Goal: Task Accomplishment & Management: Manage account settings

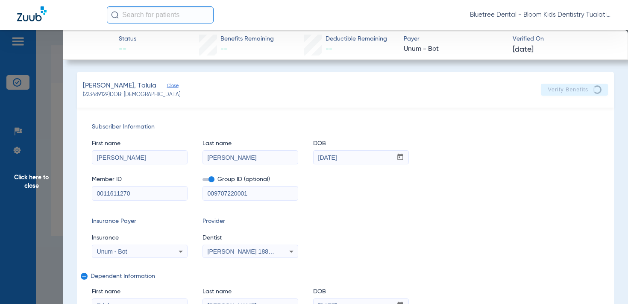
select select "page-width"
click at [31, 179] on span "Click here to close" at bounding box center [31, 182] width 63 height 304
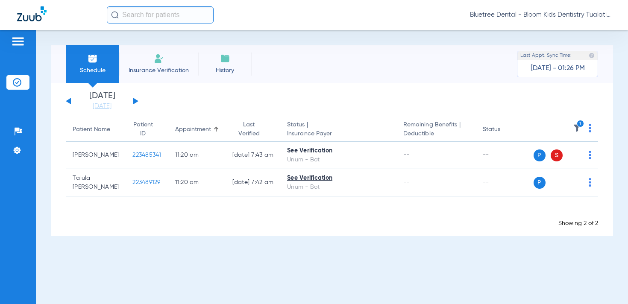
click at [134, 101] on button at bounding box center [135, 101] width 5 height 6
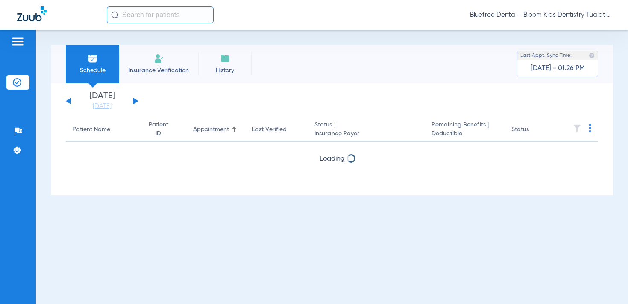
click at [135, 100] on button at bounding box center [135, 101] width 5 height 6
click at [16, 149] on img at bounding box center [17, 150] width 9 height 9
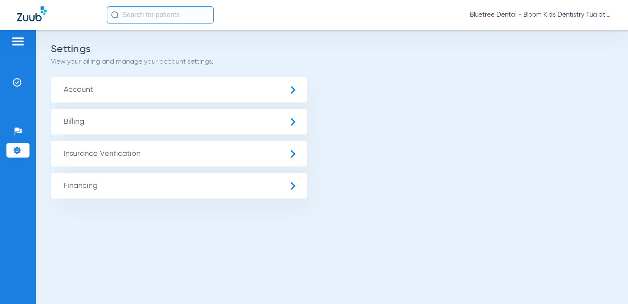
click at [128, 155] on span "Insurance Verification" at bounding box center [179, 154] width 256 height 26
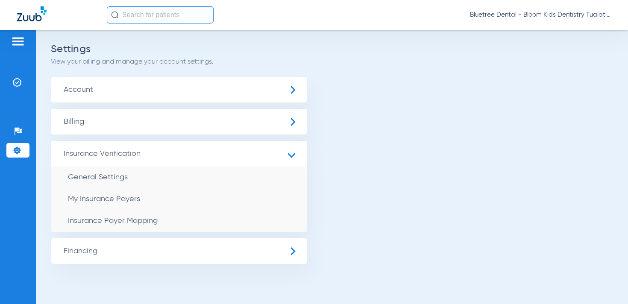
drag, startPoint x: 151, startPoint y: 216, endPoint x: 602, endPoint y: 38, distance: 485.0
click at [151, 216] on li "Insurance Payer Mapping" at bounding box center [179, 221] width 256 height 22
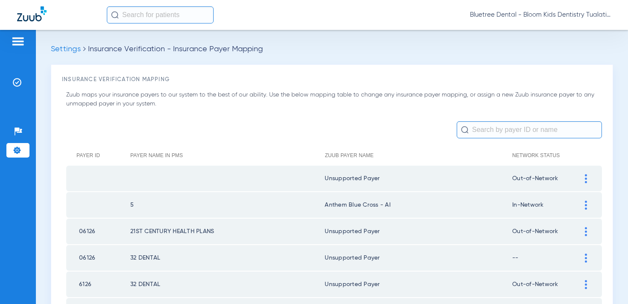
click at [482, 131] on input "text" at bounding box center [529, 129] width 145 height 17
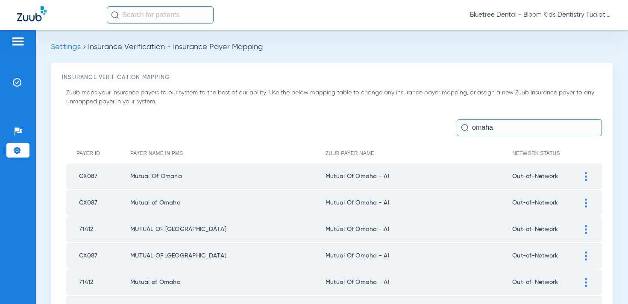
scroll to position [1, 0]
click at [504, 131] on input "omaha" at bounding box center [529, 128] width 145 height 17
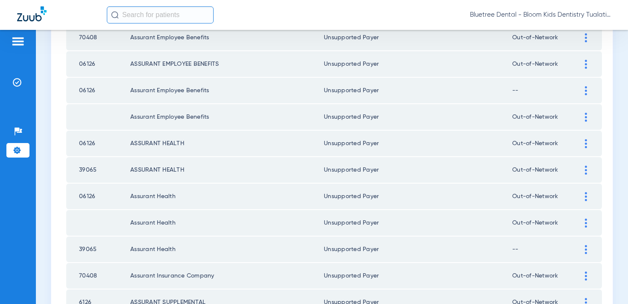
scroll to position [259, 0]
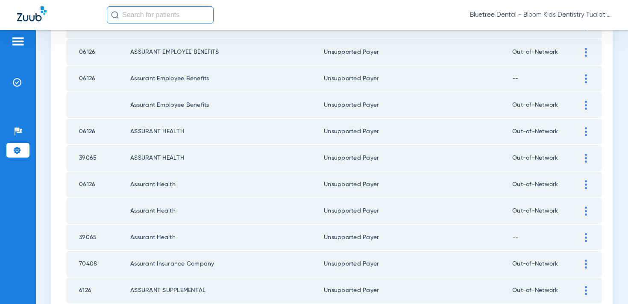
type input "assur"
click at [582, 181] on div at bounding box center [585, 184] width 15 height 9
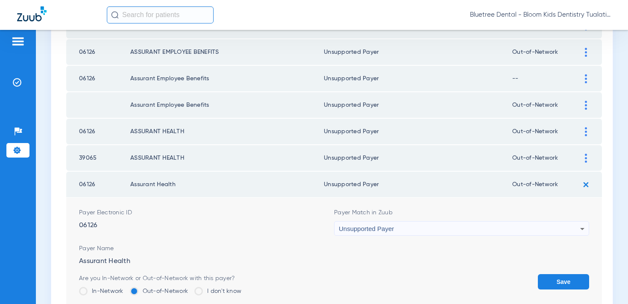
click at [408, 226] on div "Unsupported Payer" at bounding box center [459, 229] width 241 height 15
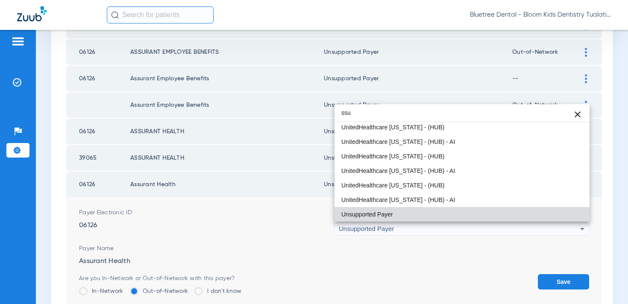
scroll to position [0, 0]
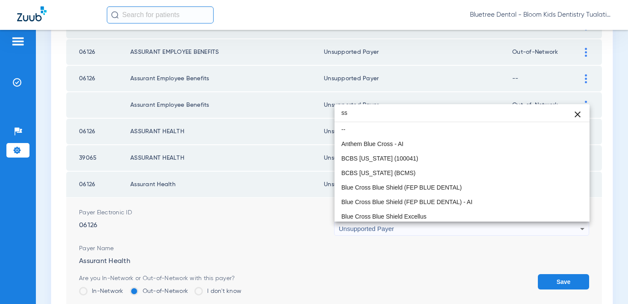
type input "s"
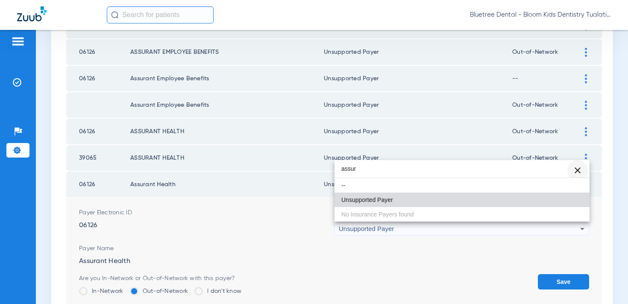
type input "assur"
click at [572, 167] on span "Clear" at bounding box center [577, 170] width 21 height 21
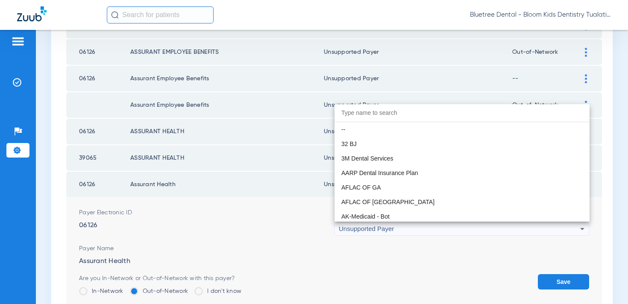
click at [602, 183] on div at bounding box center [314, 152] width 628 height 304
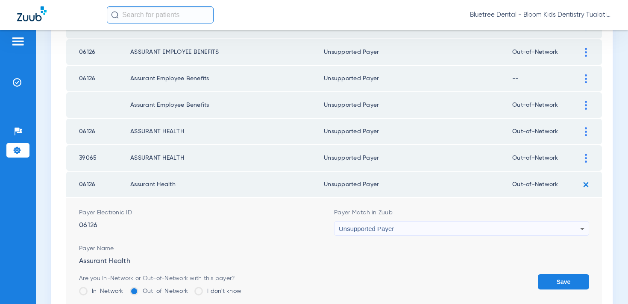
click at [582, 184] on img at bounding box center [586, 185] width 14 height 14
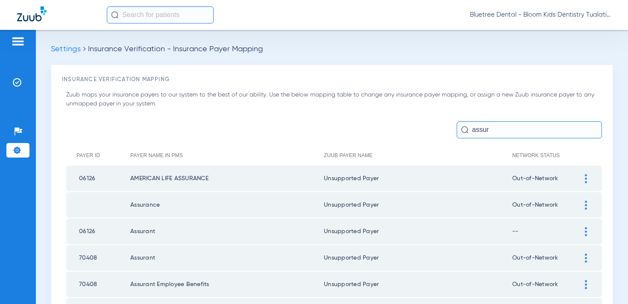
click at [501, 130] on input "assur" at bounding box center [529, 129] width 145 height 17
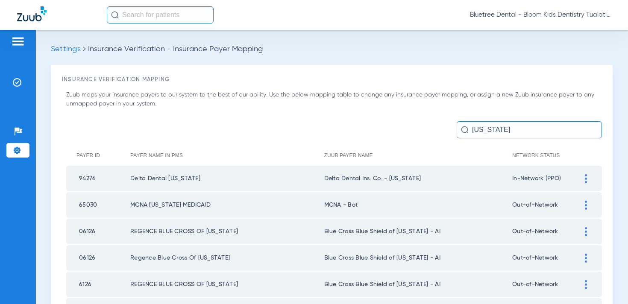
type input "[US_STATE]"
click at [22, 82] on li "Insurance Verification" at bounding box center [17, 82] width 23 height 15
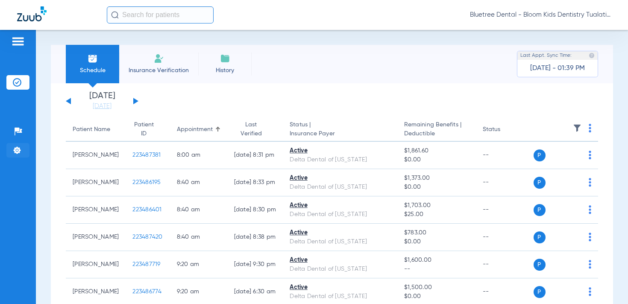
click at [18, 149] on img at bounding box center [17, 150] width 9 height 9
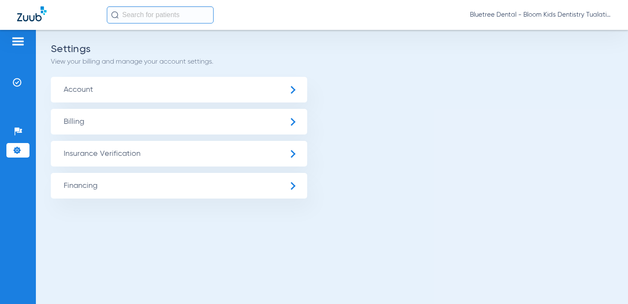
click at [79, 147] on span "Insurance Verification" at bounding box center [179, 154] width 256 height 26
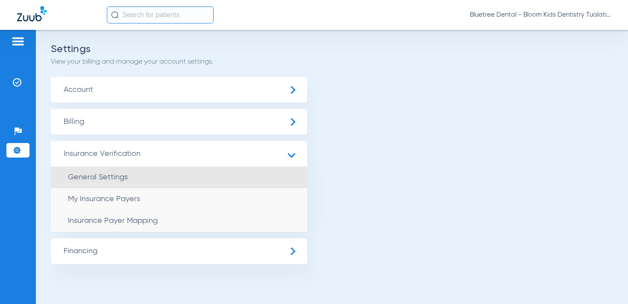
click at [100, 172] on li "General Settings" at bounding box center [179, 178] width 256 height 22
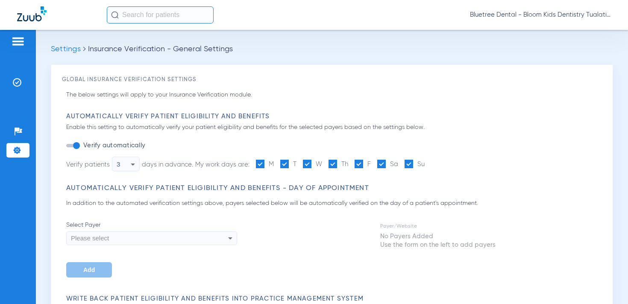
type input "1"
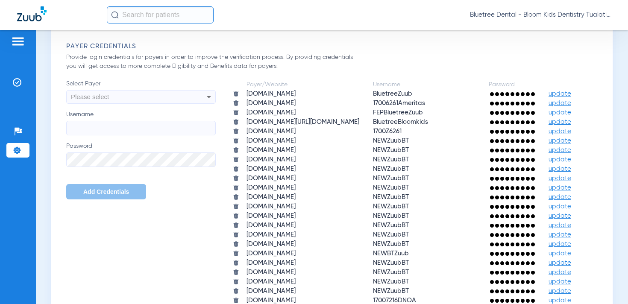
scroll to position [692, 0]
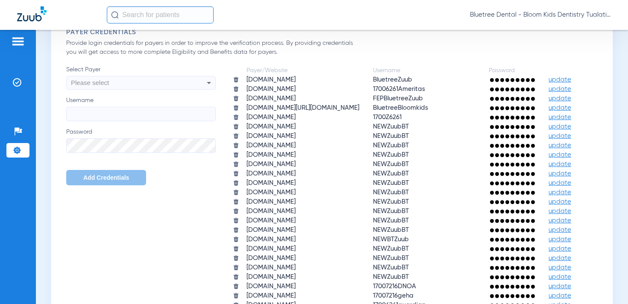
click at [550, 14] on span "Bluetree Dental - Bloom Kids Dentistry Tualatin" at bounding box center [540, 15] width 141 height 9
click at [557, 24] on button "Account Selection" at bounding box center [579, 30] width 62 height 17
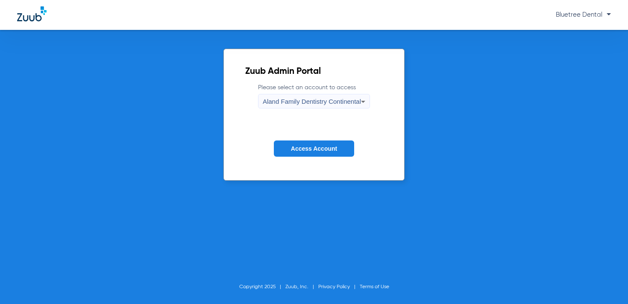
click at [321, 105] on span "Aland Family Dentistry Continental" at bounding box center [312, 101] width 98 height 7
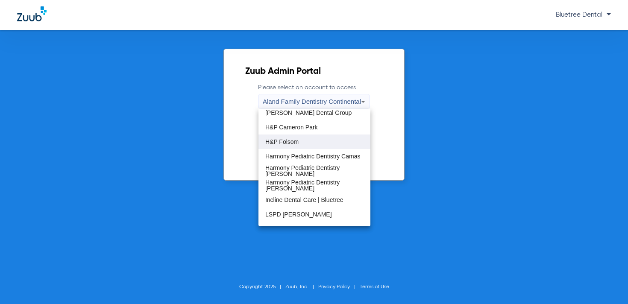
scroll to position [101, 0]
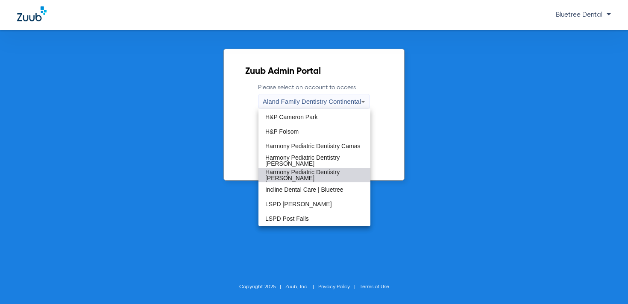
click at [310, 173] on span "Harmony Pediatric Dentistry [PERSON_NAME]" at bounding box center [314, 175] width 98 height 12
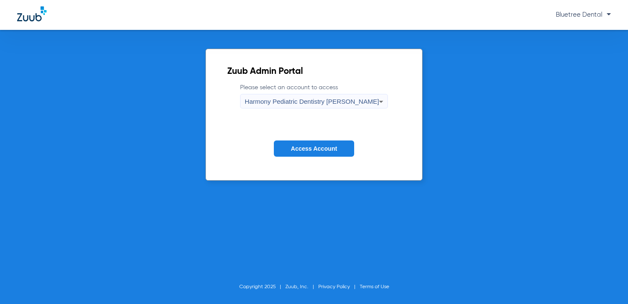
click at [315, 142] on button "Access Account" at bounding box center [314, 149] width 80 height 17
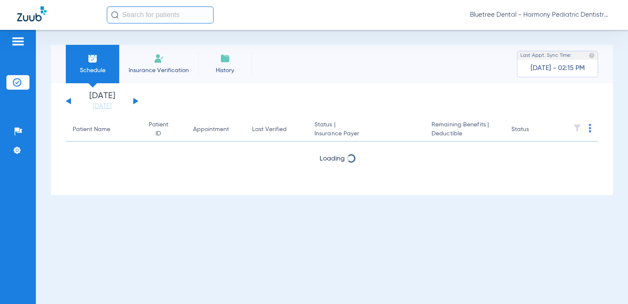
drag, startPoint x: 14, startPoint y: 151, endPoint x: 35, endPoint y: 151, distance: 21.4
click at [14, 151] on img at bounding box center [17, 150] width 9 height 9
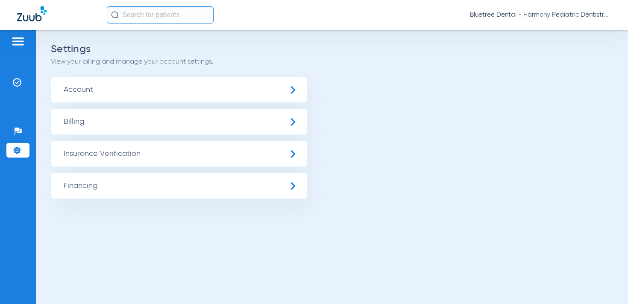
click at [75, 151] on span "Insurance Verification" at bounding box center [179, 154] width 256 height 26
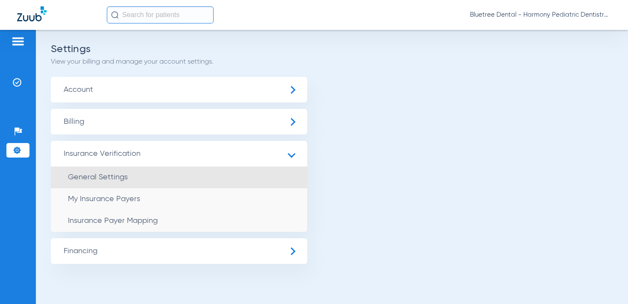
click at [130, 176] on li "General Settings" at bounding box center [179, 178] width 256 height 22
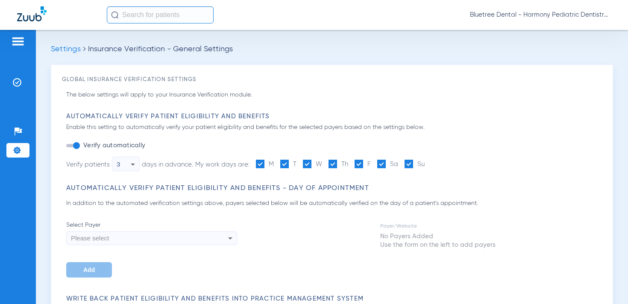
type input "1"
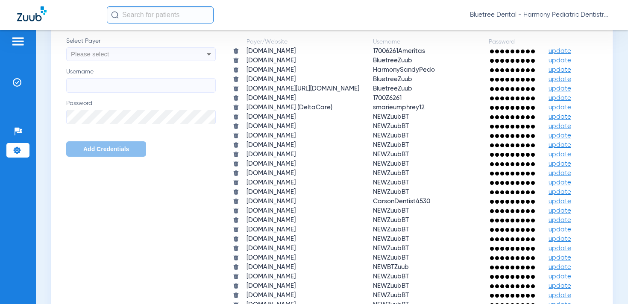
scroll to position [796, 0]
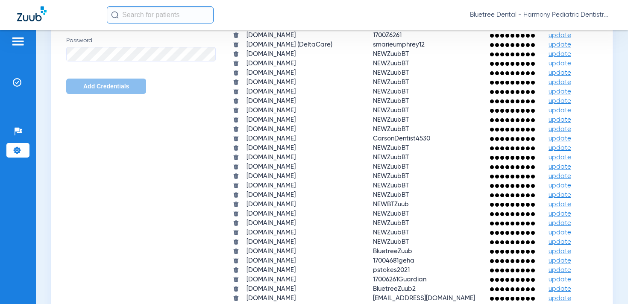
click at [548, 20] on span "update" at bounding box center [559, 16] width 23 height 6
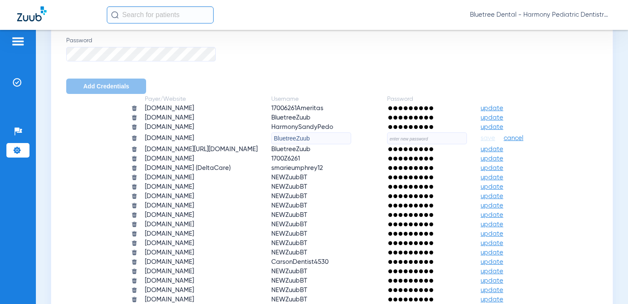
click at [317, 134] on input "BluetreeZuub" at bounding box center [311, 138] width 80 height 12
paste input "FEP"
type input "FEPBluetreeZuub"
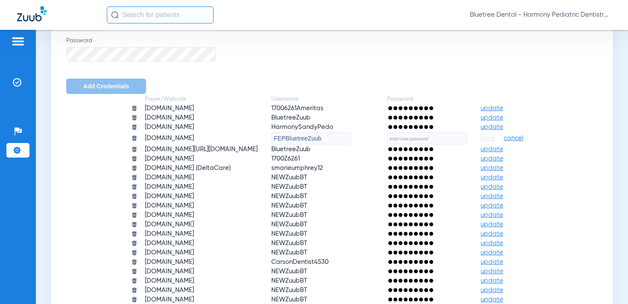
click at [439, 140] on input "text" at bounding box center [427, 138] width 80 height 12
paste input "Insurance@2025"
type input "Insurance@2025"
click at [495, 142] on span "save" at bounding box center [488, 139] width 15 height 8
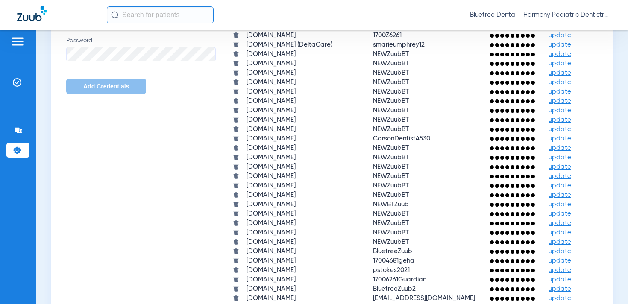
click at [542, 17] on span "Bluetree Dental - Harmony Pediatric Dentistry [PERSON_NAME]" at bounding box center [540, 15] width 141 height 9
click at [570, 29] on span "Account Selection" at bounding box center [579, 30] width 48 height 6
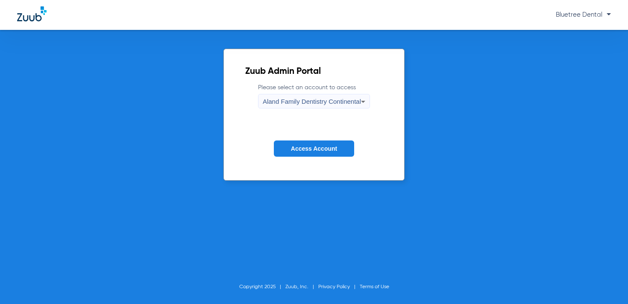
click at [325, 103] on span "Aland Family Dentistry Continental" at bounding box center [312, 101] width 98 height 7
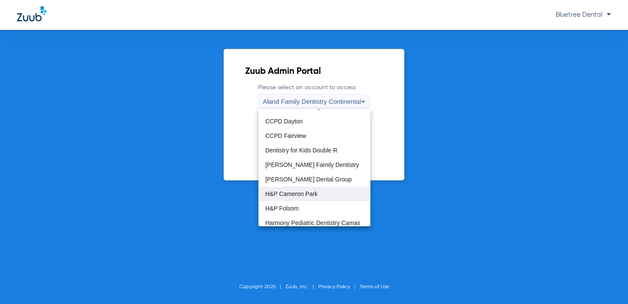
scroll to position [29, 0]
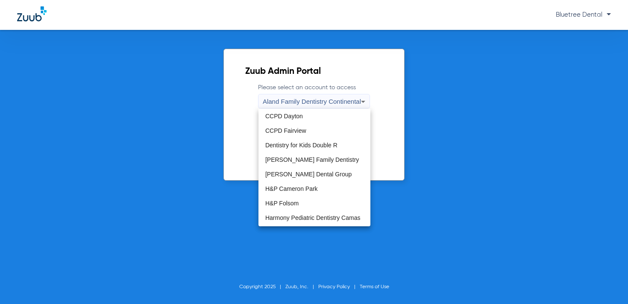
click at [315, 191] on span "H&P Cameron Park" at bounding box center [291, 189] width 53 height 6
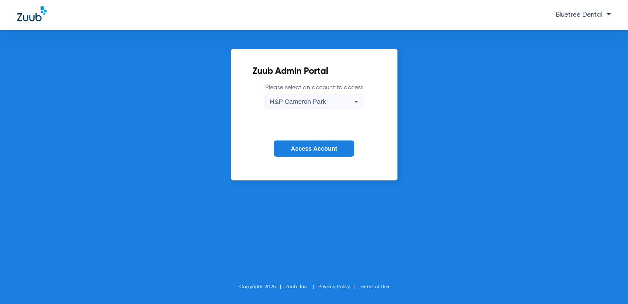
click at [322, 154] on button "Access Account" at bounding box center [314, 149] width 80 height 17
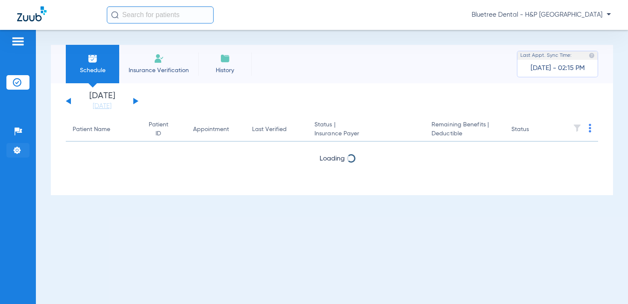
click at [15, 147] on img at bounding box center [17, 150] width 9 height 9
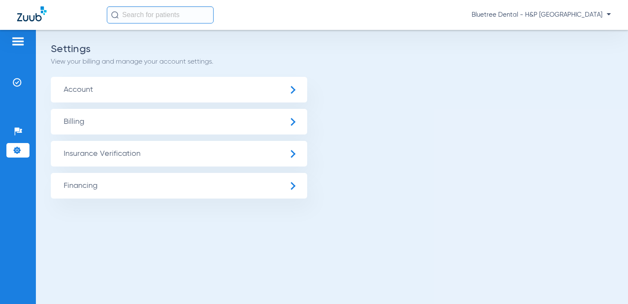
click at [96, 156] on span "Insurance Verification" at bounding box center [179, 154] width 256 height 26
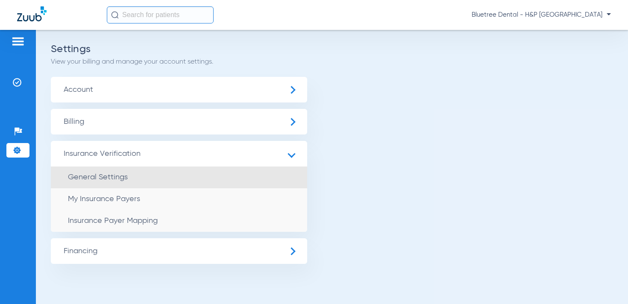
click at [123, 176] on span "General Settings" at bounding box center [98, 177] width 60 height 8
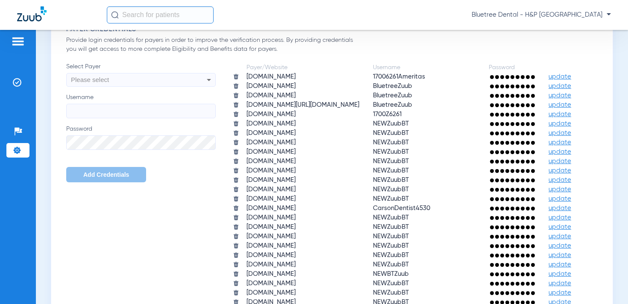
scroll to position [706, 0]
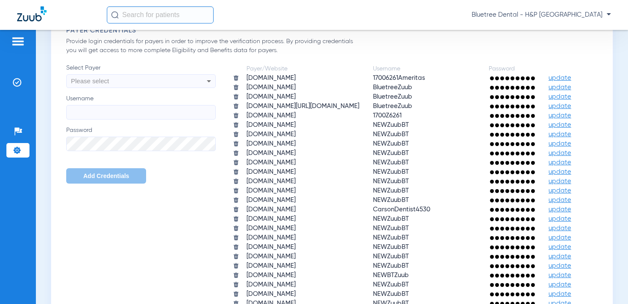
click at [548, 100] on span "update" at bounding box center [559, 97] width 23 height 6
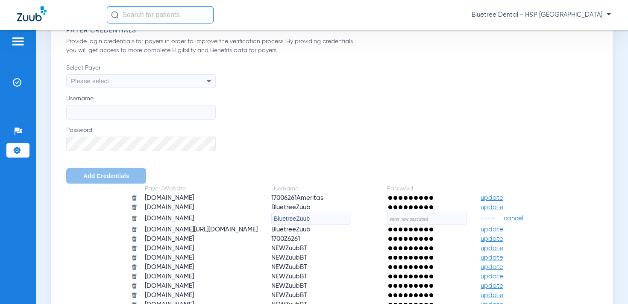
click at [452, 215] on input "text" at bounding box center [427, 219] width 80 height 12
paste input "Insurance@2025"
type input "Insurance@2025"
click at [316, 221] on input "BluetreeZuub" at bounding box center [311, 219] width 80 height 12
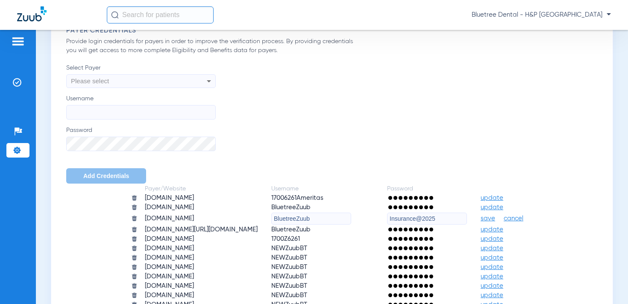
click at [316, 221] on input "BluetreeZuub" at bounding box center [311, 219] width 80 height 12
paste input "FEP"
type input "FEPBluetreeZuub"
click at [495, 219] on span "save" at bounding box center [488, 219] width 15 height 8
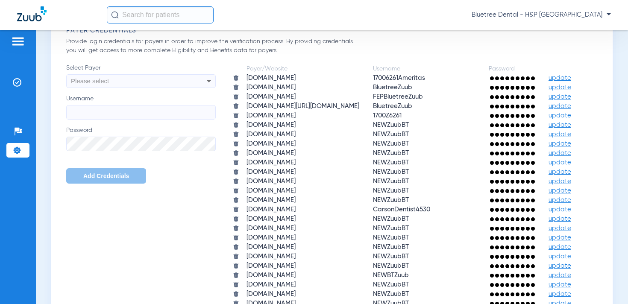
click at [560, 12] on span "Bluetree Dental - H&P [GEOGRAPHIC_DATA]" at bounding box center [541, 15] width 139 height 9
click at [560, 27] on span "Account Selection" at bounding box center [579, 30] width 48 height 6
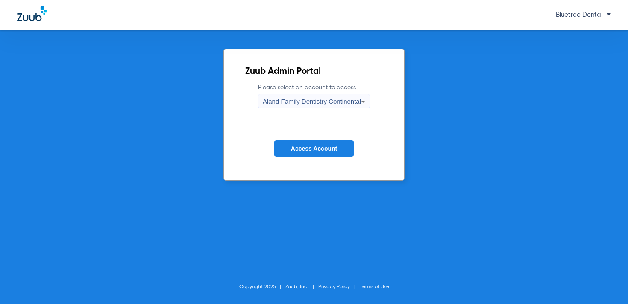
click at [280, 104] on span "Aland Family Dentistry Continental" at bounding box center [312, 101] width 98 height 7
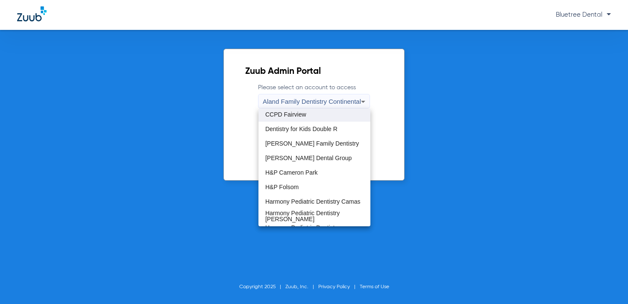
scroll to position [54, 0]
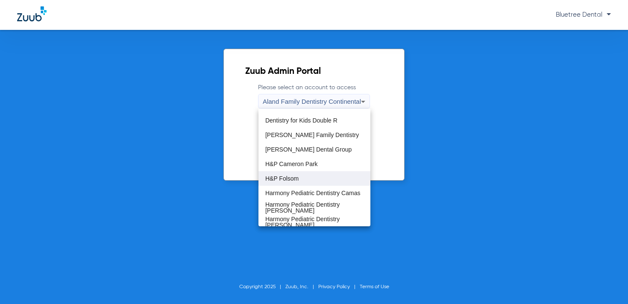
click at [298, 176] on span "H&P Folsom" at bounding box center [281, 179] width 33 height 6
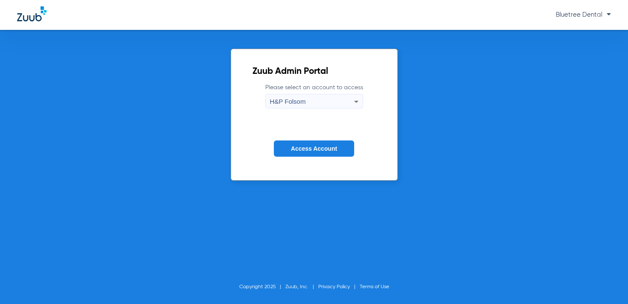
click at [326, 154] on button "Access Account" at bounding box center [314, 149] width 80 height 17
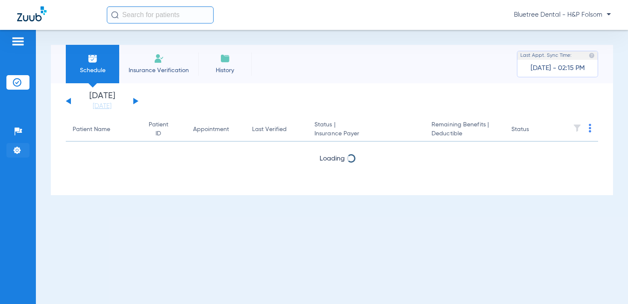
drag, startPoint x: 18, startPoint y: 151, endPoint x: 25, endPoint y: 152, distance: 7.4
click at [18, 151] on img at bounding box center [17, 150] width 9 height 9
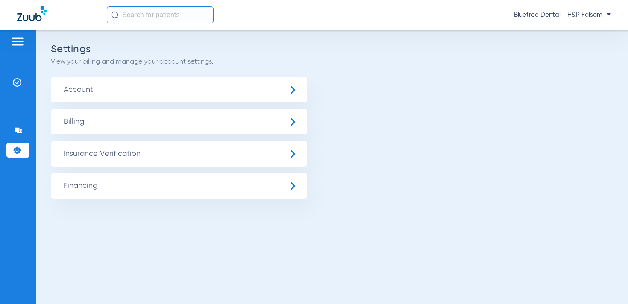
click at [100, 151] on span "Insurance Verification" at bounding box center [179, 154] width 256 height 26
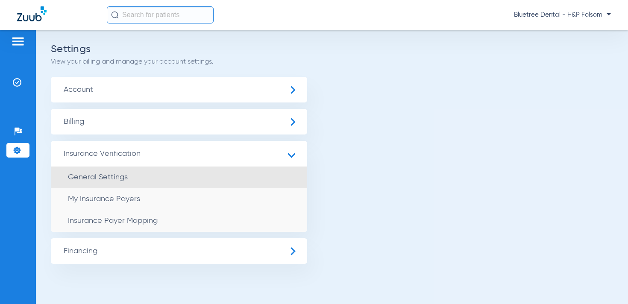
click at [111, 176] on span "General Settings" at bounding box center [98, 177] width 60 height 8
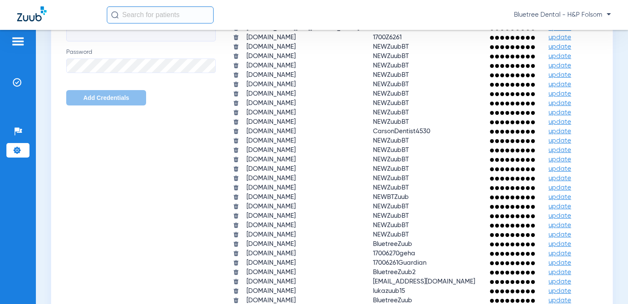
scroll to position [787, 0]
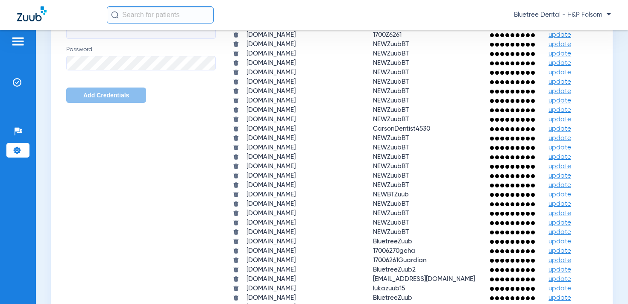
click at [548, 19] on span "update" at bounding box center [559, 16] width 23 height 6
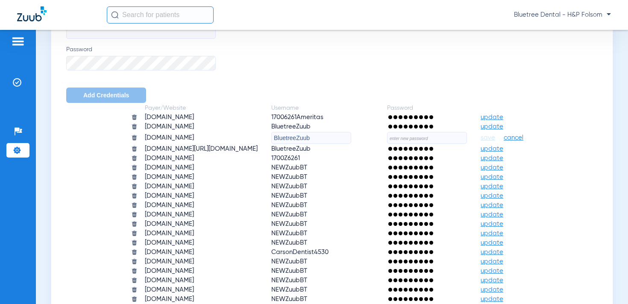
click at [318, 136] on input "BluetreeZuub" at bounding box center [311, 138] width 80 height 12
paste input "FEP"
type input "FEPBluetreeZuub"
click at [452, 140] on input "text" at bounding box center [427, 138] width 80 height 12
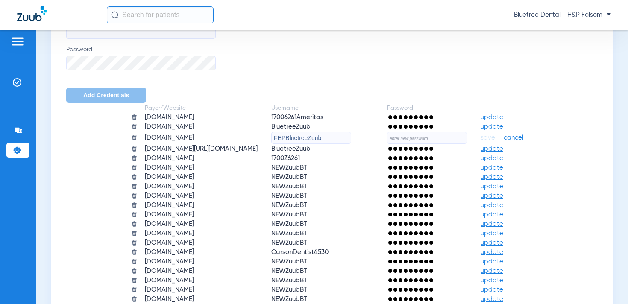
click at [452, 140] on input "text" at bounding box center [427, 138] width 80 height 12
paste input "Insurance@2025"
type input "Insurance@2025"
click at [495, 138] on span "save" at bounding box center [488, 138] width 15 height 8
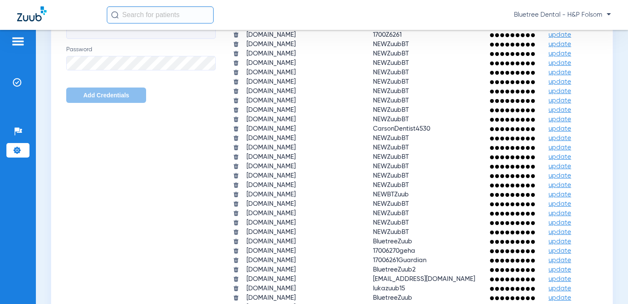
click at [544, 14] on span "Bluetree Dental - H&P Folsom" at bounding box center [562, 15] width 97 height 9
click at [569, 31] on span "Account Selection" at bounding box center [579, 30] width 48 height 6
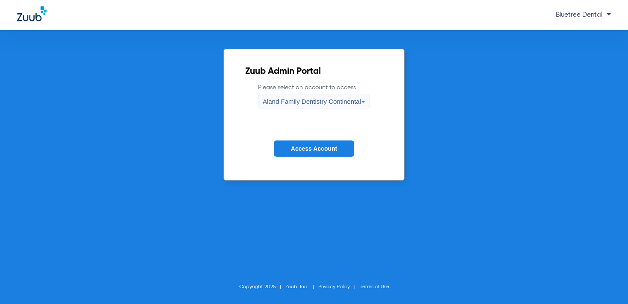
click at [339, 103] on span "Aland Family Dentistry Continental" at bounding box center [312, 101] width 98 height 7
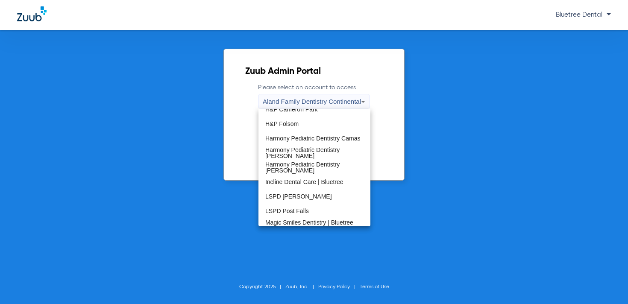
scroll to position [110, 0]
click at [325, 175] on mat-option "Incline Dental Care | Bluetree" at bounding box center [314, 180] width 112 height 15
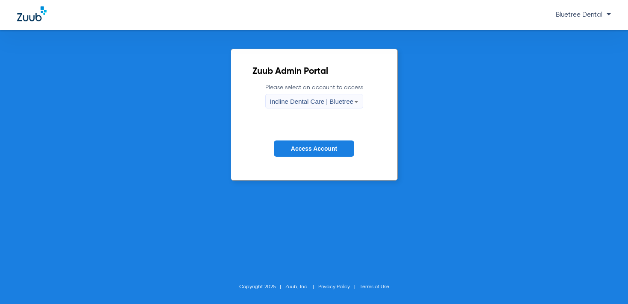
click at [322, 148] on span "Access Account" at bounding box center [314, 148] width 46 height 7
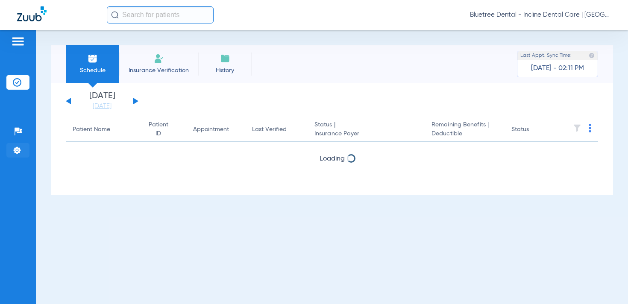
click at [20, 151] on img at bounding box center [17, 150] width 9 height 9
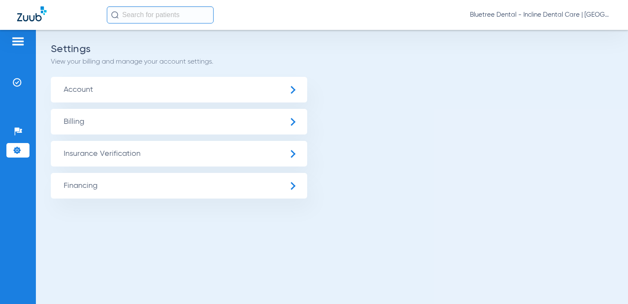
click at [124, 158] on span "Insurance Verification" at bounding box center [179, 154] width 256 height 26
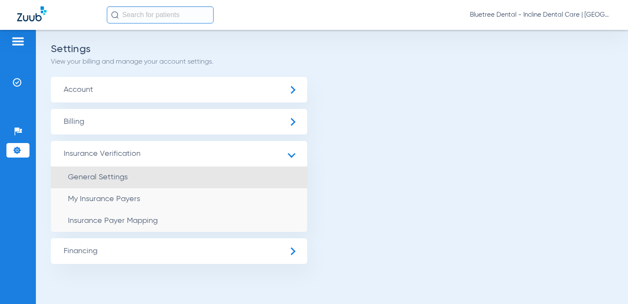
click at [137, 172] on li "General Settings" at bounding box center [179, 178] width 256 height 22
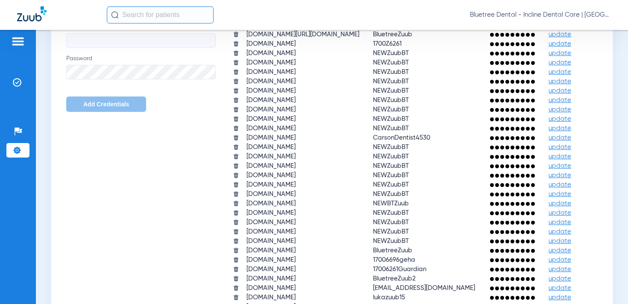
scroll to position [780, 0]
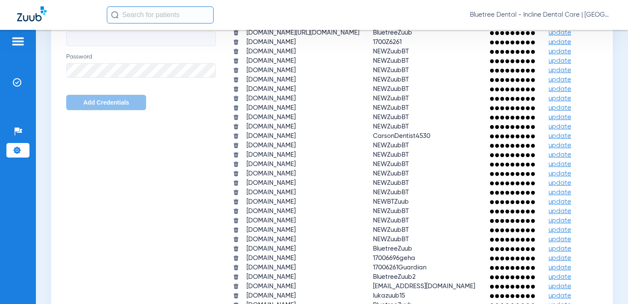
click at [548, 26] on span "update" at bounding box center [559, 23] width 23 height 6
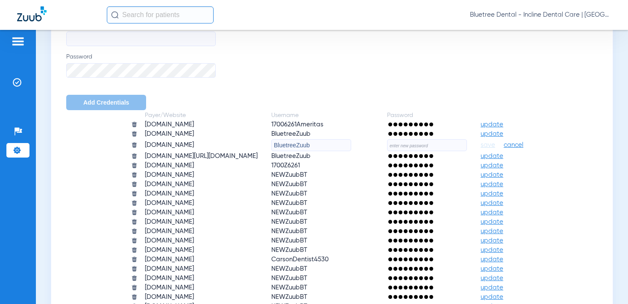
click at [329, 145] on input "BluetreeZuub" at bounding box center [311, 145] width 80 height 12
paste input "Insurance@2025"
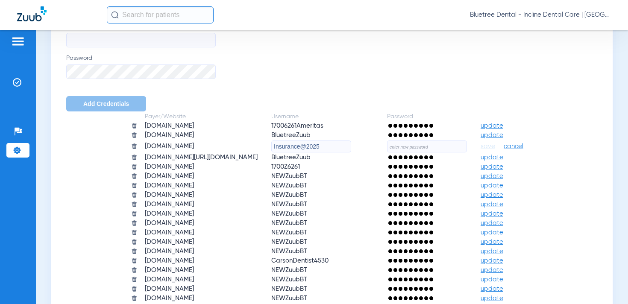
type input "Insurance@2025"
click at [458, 149] on input "text" at bounding box center [427, 147] width 80 height 12
paste input "Insurance@2025"
type input "Insurance@2025"
click at [290, 146] on input "Insurance@2025" at bounding box center [311, 147] width 80 height 12
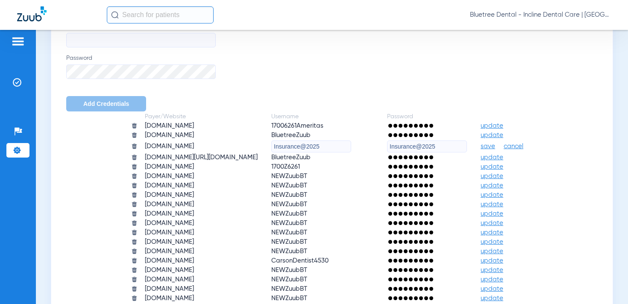
click at [290, 146] on input "Insurance@2025" at bounding box center [311, 147] width 80 height 12
paste input "FEPBluetreeZuub"
type input "FEPBluetreeZuub"
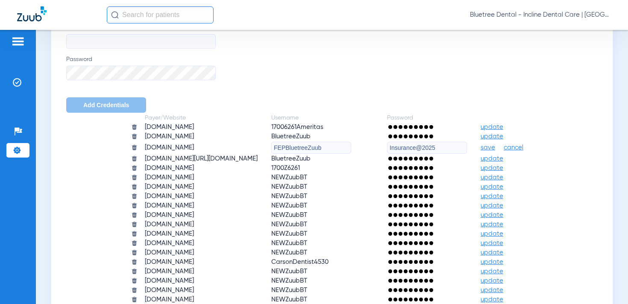
click at [495, 147] on span "save" at bounding box center [488, 148] width 15 height 8
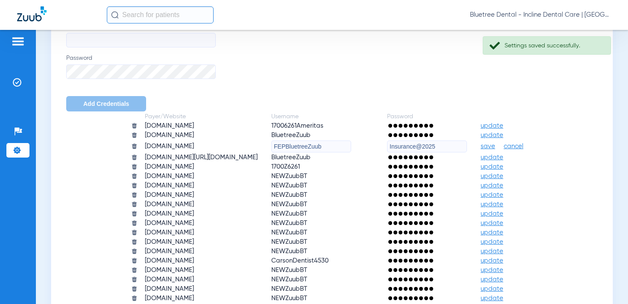
scroll to position [778, 0]
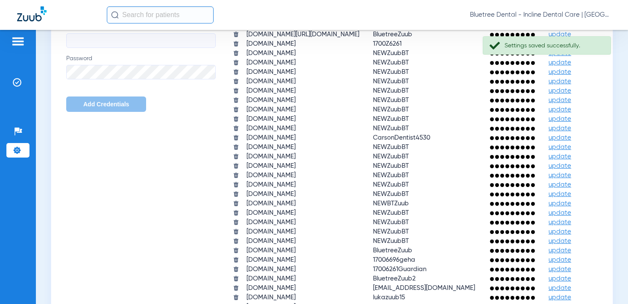
click at [570, 18] on span "Bluetree Dental - Incline Dental Care | [GEOGRAPHIC_DATA]" at bounding box center [540, 15] width 141 height 9
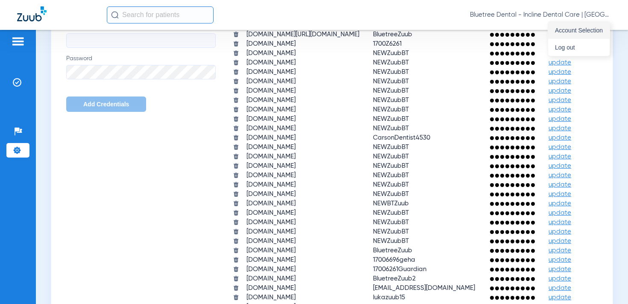
click at [576, 27] on span "Account Selection" at bounding box center [579, 30] width 48 height 6
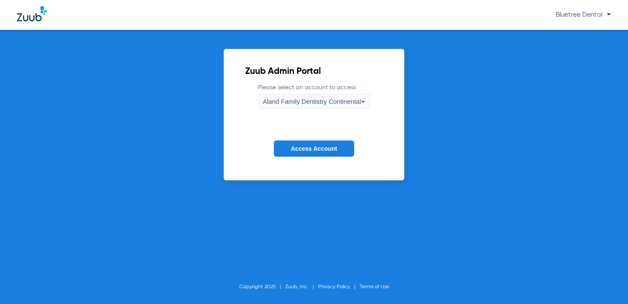
click at [294, 98] on span "Aland Family Dentistry Continental" at bounding box center [312, 101] width 98 height 7
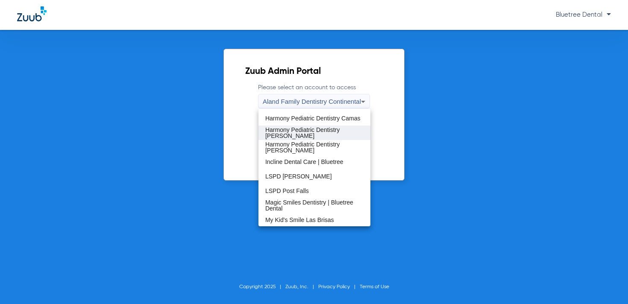
scroll to position [130, 0]
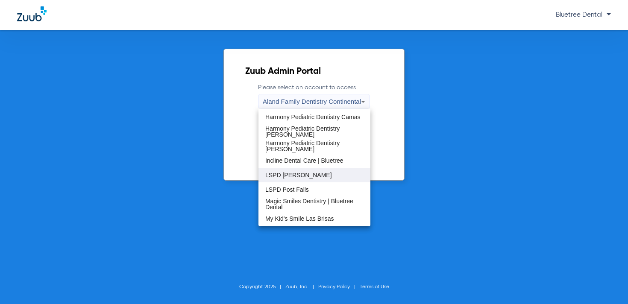
click at [281, 178] on span "LSPD [PERSON_NAME]" at bounding box center [298, 175] width 67 height 6
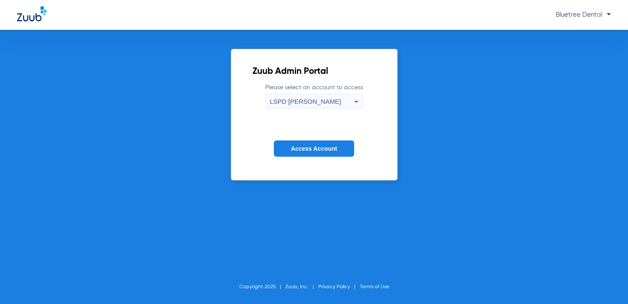
click at [295, 143] on button "Access Account" at bounding box center [314, 149] width 80 height 17
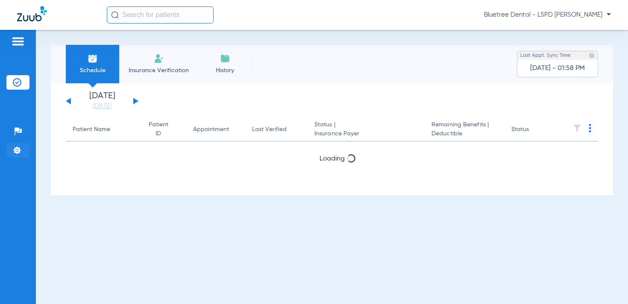
click at [15, 150] on img at bounding box center [17, 150] width 9 height 9
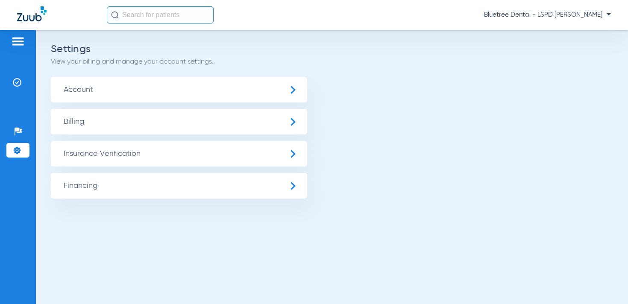
click at [103, 150] on span "Insurance Verification" at bounding box center [179, 154] width 256 height 26
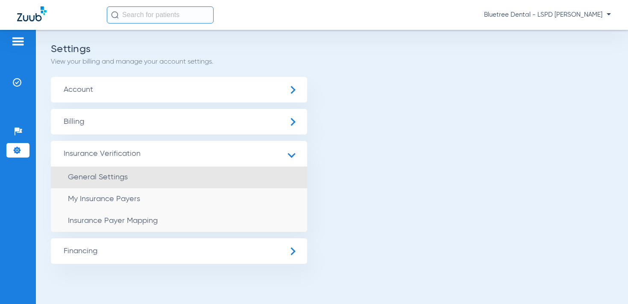
click at [120, 180] on span "General Settings" at bounding box center [98, 177] width 60 height 8
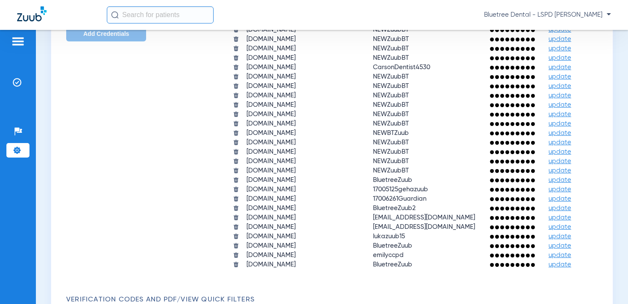
scroll to position [849, 0]
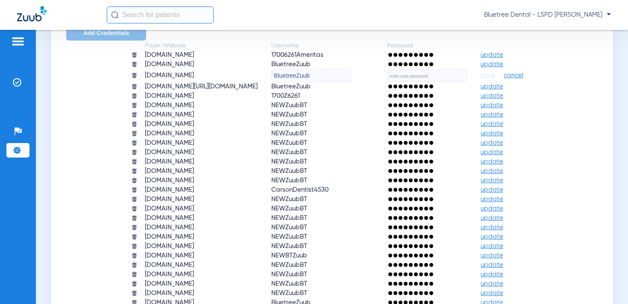
click at [457, 77] on input "text" at bounding box center [427, 76] width 80 height 12
paste input "FEPBluetreeZuub"
type input "FEPBluetreeZuub"
click at [328, 71] on input "BluetreeZuub" at bounding box center [311, 76] width 80 height 12
click at [328, 72] on input "BluetreeZuub" at bounding box center [311, 76] width 80 height 12
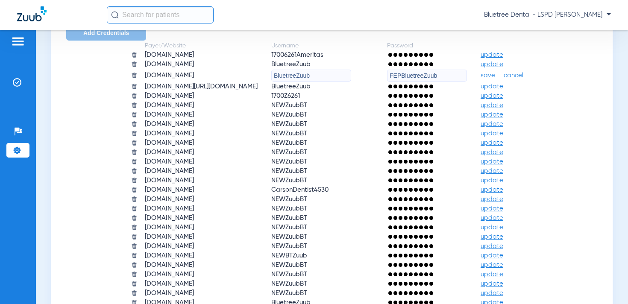
click at [328, 72] on input "BluetreeZuub" at bounding box center [311, 76] width 80 height 12
paste input "FEP"
type input "FEPBluetreeZuub"
click at [428, 73] on input "FEPBluetreeZuub" at bounding box center [427, 76] width 80 height 12
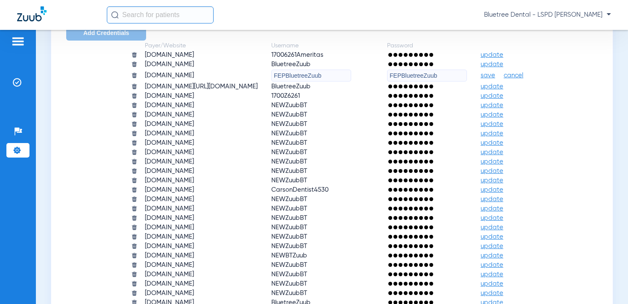
paste input "Insurance@2025"
type input "Insurance@2025"
click at [495, 75] on span "save" at bounding box center [488, 76] width 15 height 8
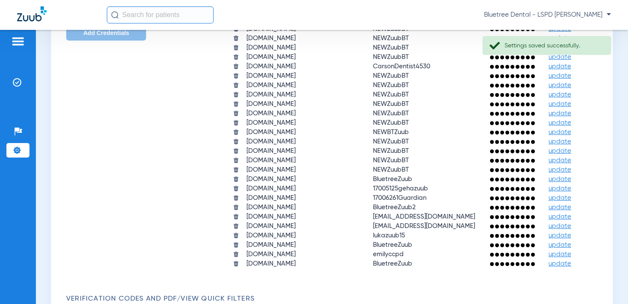
scroll to position [846, 0]
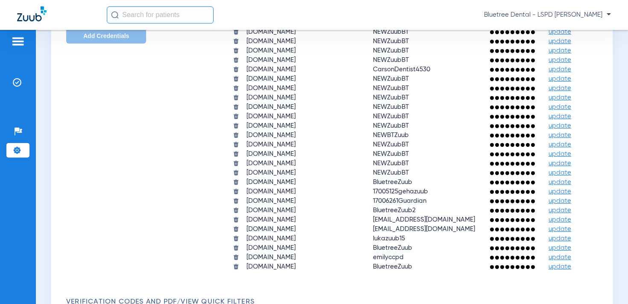
click at [563, 14] on span "Bluetree Dental - LSPD [PERSON_NAME]" at bounding box center [547, 15] width 127 height 9
click at [571, 27] on span "Account Selection" at bounding box center [579, 30] width 48 height 6
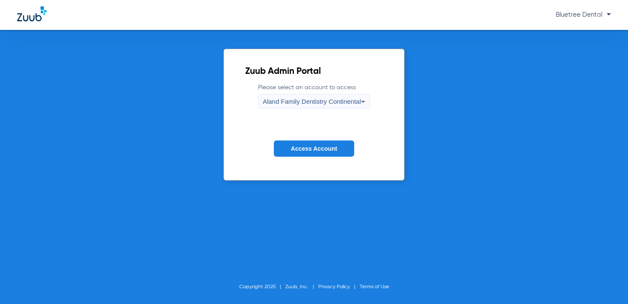
click at [310, 98] on span "Aland Family Dentistry Continental" at bounding box center [312, 101] width 98 height 7
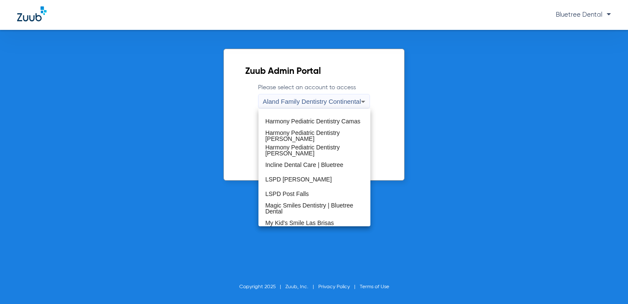
scroll to position [128, 0]
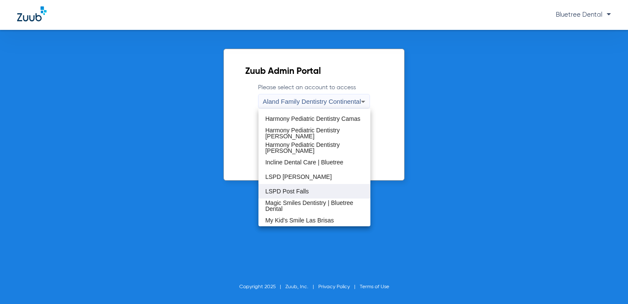
click at [289, 193] on span "LSPD Post Falls" at bounding box center [287, 191] width 44 height 6
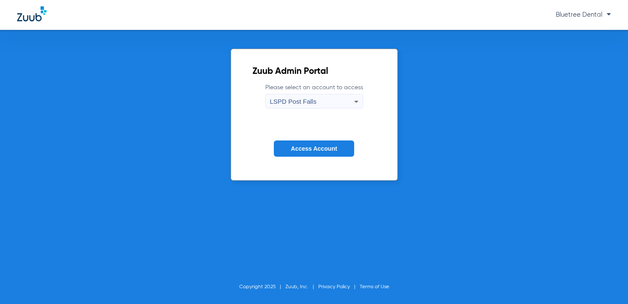
click at [307, 148] on span "Access Account" at bounding box center [314, 148] width 46 height 7
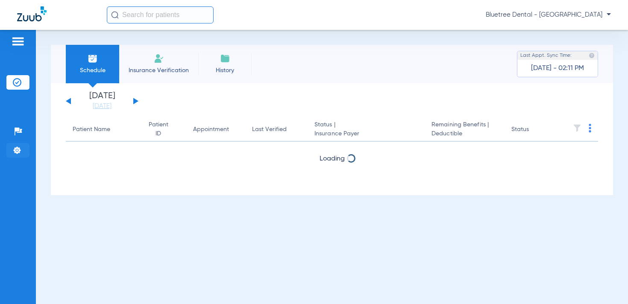
click at [21, 149] on img at bounding box center [17, 150] width 9 height 9
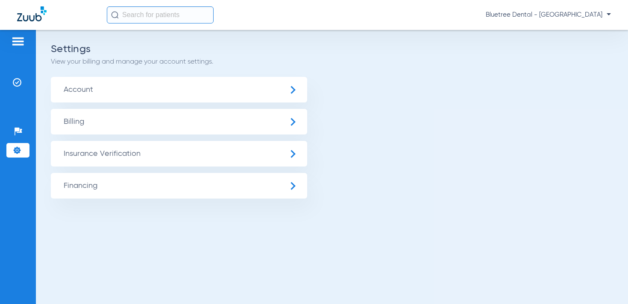
click at [97, 149] on span "Insurance Verification" at bounding box center [179, 154] width 256 height 26
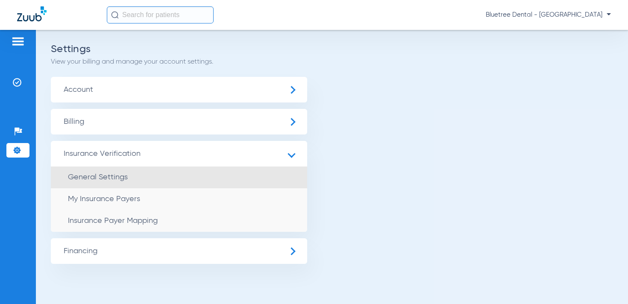
click at [134, 171] on li "General Settings" at bounding box center [179, 178] width 256 height 22
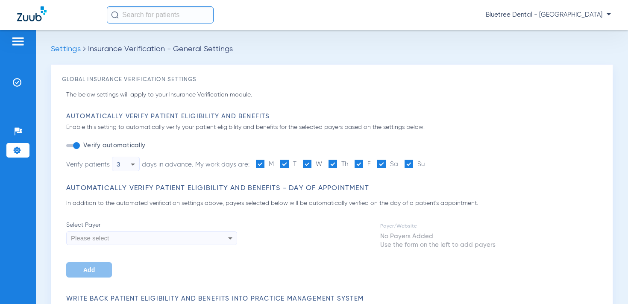
type input "1"
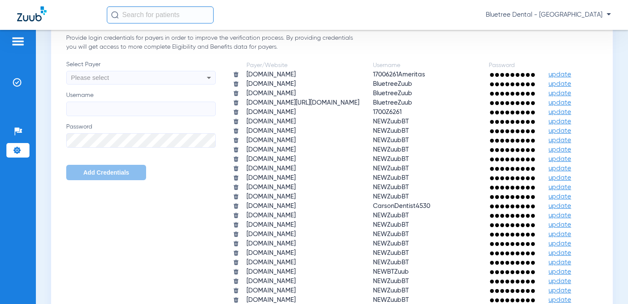
scroll to position [790, 0]
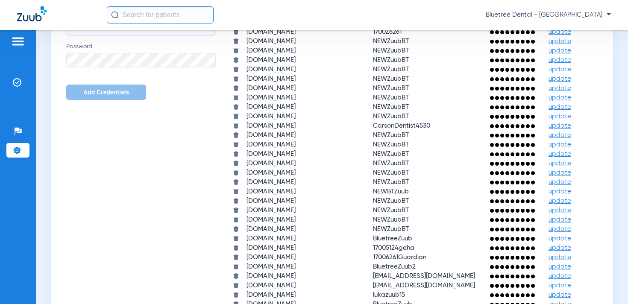
click at [548, 16] on span "update" at bounding box center [559, 13] width 23 height 6
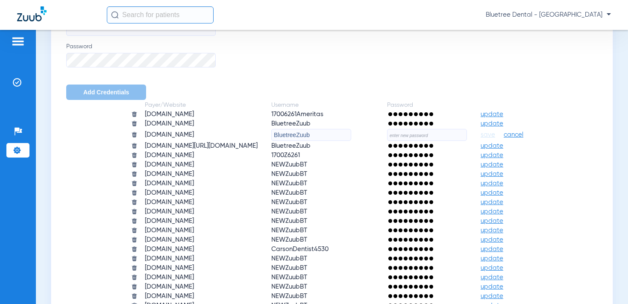
click at [302, 132] on input "BluetreeZuub" at bounding box center [311, 135] width 80 height 12
paste input "FEP"
type input "FEPBluetreeZuub"
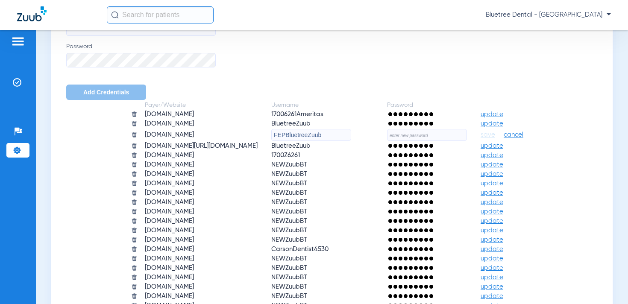
click at [445, 137] on input "text" at bounding box center [427, 135] width 80 height 12
paste input "Insurance@2025"
type input "Insurance@2025"
click at [495, 135] on span "save" at bounding box center [488, 135] width 15 height 8
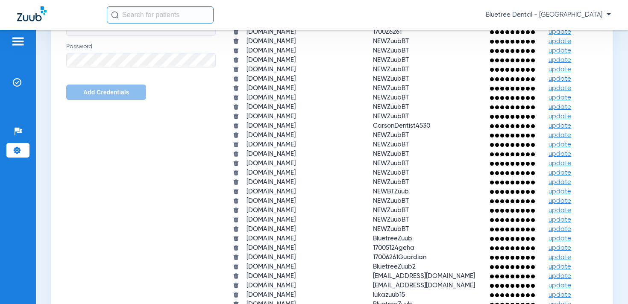
click at [570, 18] on span "Bluetree Dental - [GEOGRAPHIC_DATA]" at bounding box center [548, 15] width 125 height 9
click at [569, 26] on button "Account Selection" at bounding box center [579, 30] width 62 height 17
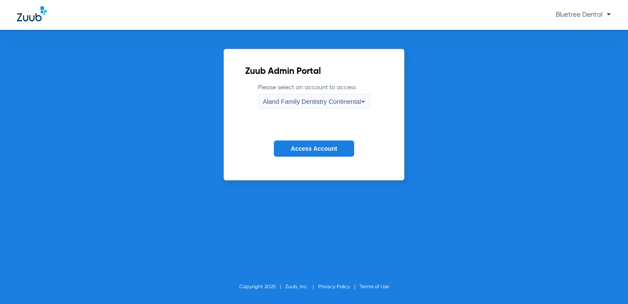
click at [305, 99] on span "Aland Family Dentistry Continental" at bounding box center [312, 101] width 98 height 7
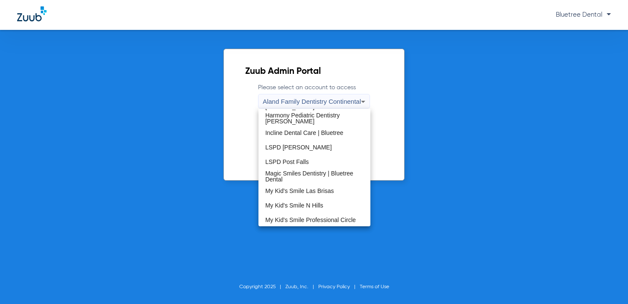
scroll to position [159, 0]
click at [305, 168] on mat-option "Magic Smiles Dentistry | Bluetree Dental" at bounding box center [314, 175] width 112 height 15
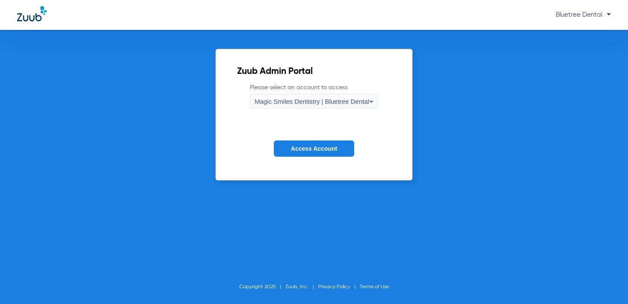
click at [336, 151] on span "Access Account" at bounding box center [314, 148] width 46 height 7
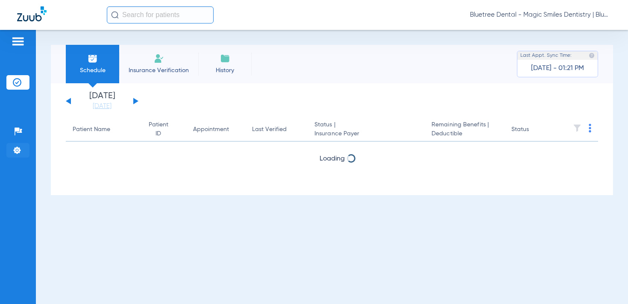
click at [22, 150] on li "Settings" at bounding box center [17, 150] width 23 height 15
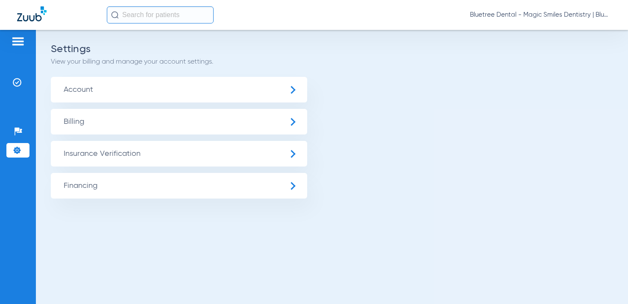
click at [91, 154] on span "Insurance Verification" at bounding box center [179, 154] width 256 height 26
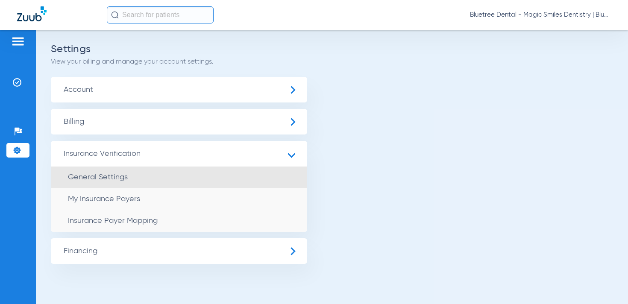
click at [113, 172] on li "General Settings" at bounding box center [179, 178] width 256 height 22
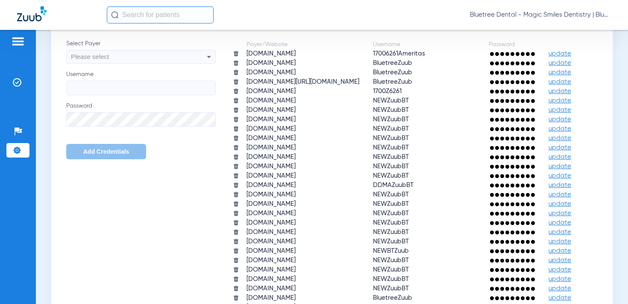
scroll to position [728, 0]
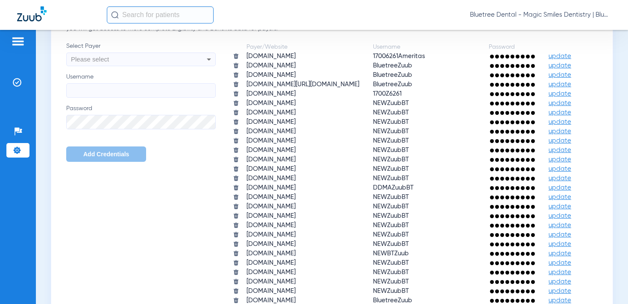
click at [548, 78] on span "update" at bounding box center [559, 75] width 23 height 6
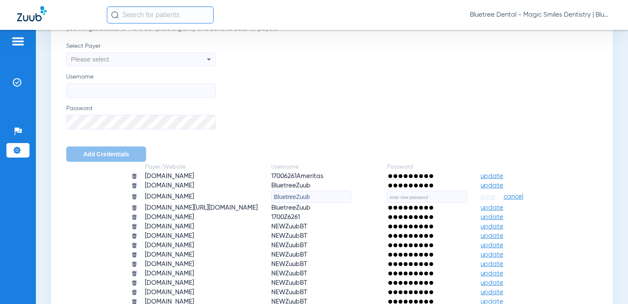
click at [451, 199] on input "text" at bounding box center [427, 197] width 80 height 12
paste input "Insurance@2025"
type input "Insurance@2025"
click at [315, 193] on input "BluetreeZuub" at bounding box center [311, 197] width 80 height 12
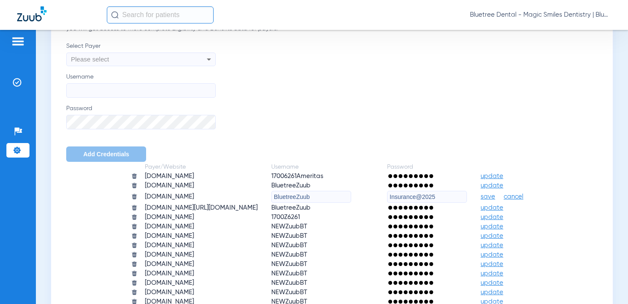
paste input "FEP"
type input "FEPBluetreeZuub"
click at [495, 196] on span "save" at bounding box center [488, 197] width 15 height 8
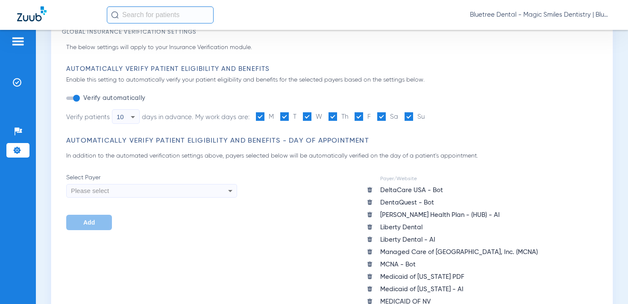
scroll to position [0, 0]
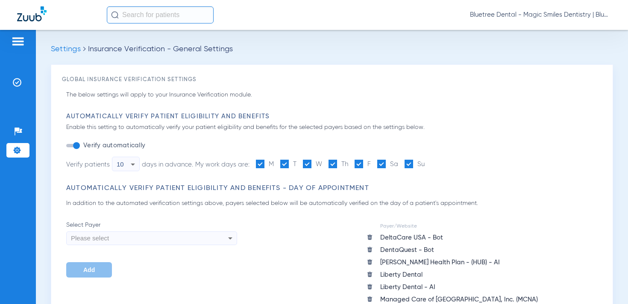
click at [557, 15] on span "Bluetree Dental - Magic Smiles Dentistry | Bluetree Dental" at bounding box center [540, 15] width 141 height 9
click at [563, 26] on button "Account Selection" at bounding box center [579, 30] width 62 height 17
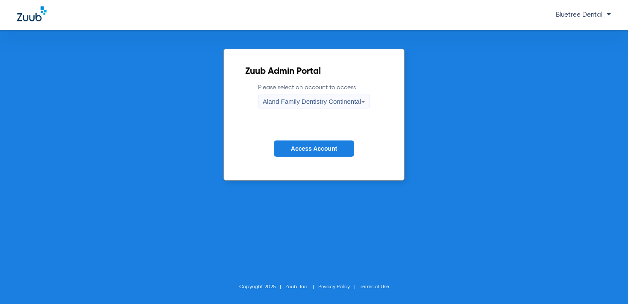
click at [284, 95] on div "Aland Family Dentistry Continental" at bounding box center [312, 101] width 98 height 15
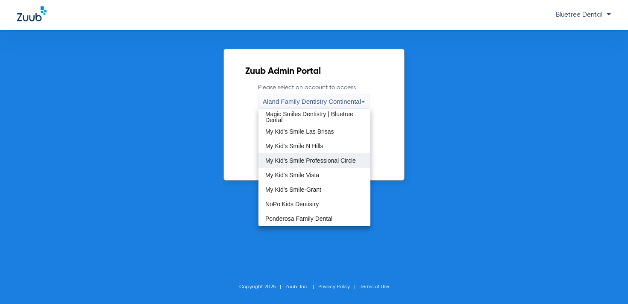
scroll to position [218, 0]
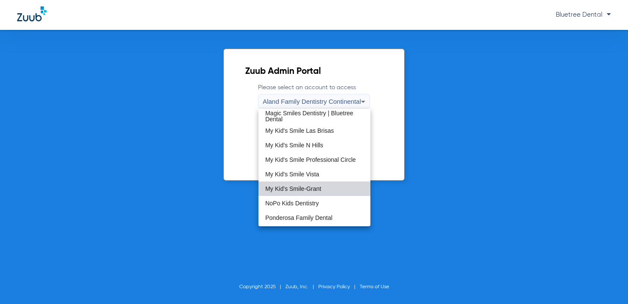
click at [319, 193] on mat-option "My Kid's Smile-Grant" at bounding box center [314, 189] width 112 height 15
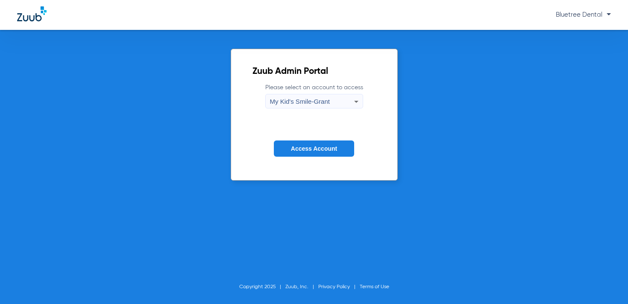
click at [312, 148] on span "Access Account" at bounding box center [314, 148] width 46 height 7
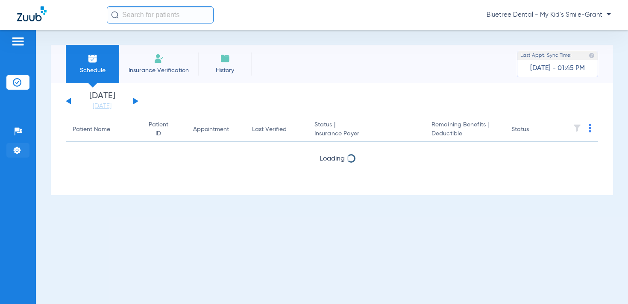
click at [16, 149] on img at bounding box center [17, 150] width 9 height 9
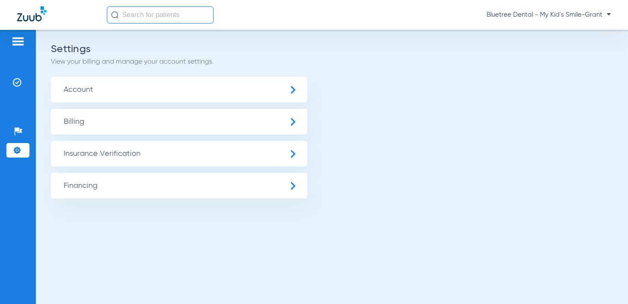
click at [107, 153] on span "Insurance Verification" at bounding box center [179, 154] width 256 height 26
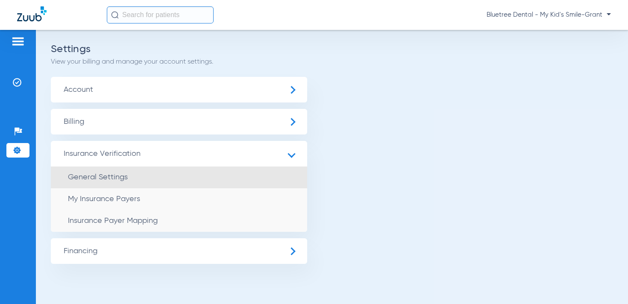
click at [135, 176] on li "General Settings" at bounding box center [179, 178] width 256 height 22
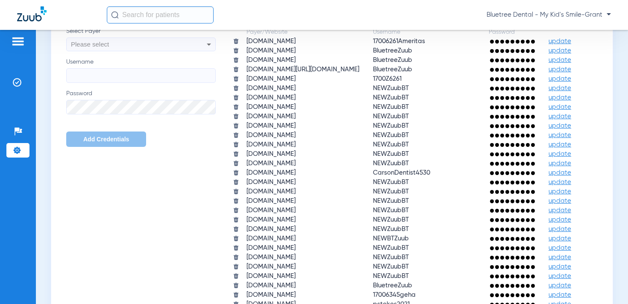
scroll to position [736, 0]
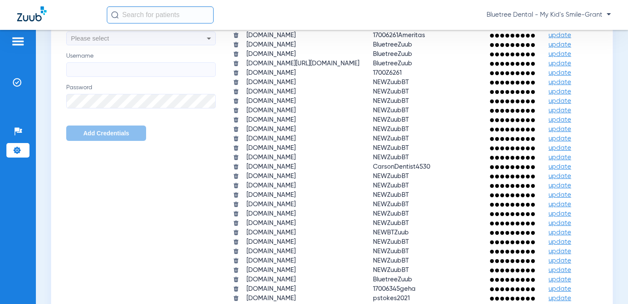
click at [548, 57] on span "update" at bounding box center [559, 54] width 23 height 6
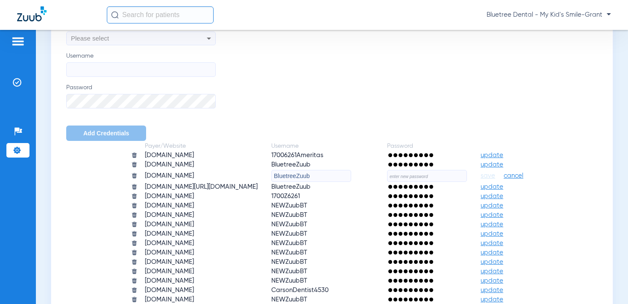
click at [317, 176] on input "BluetreeZuub" at bounding box center [311, 176] width 80 height 12
paste input "FEP"
type input "FEPBluetreeZuub"
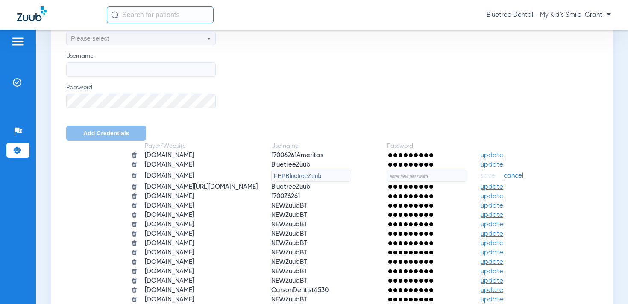
click at [439, 177] on input "text" at bounding box center [427, 176] width 80 height 12
paste input "Insurance@2025"
type input "Insurance@2025"
click at [495, 177] on span "save" at bounding box center [488, 176] width 15 height 8
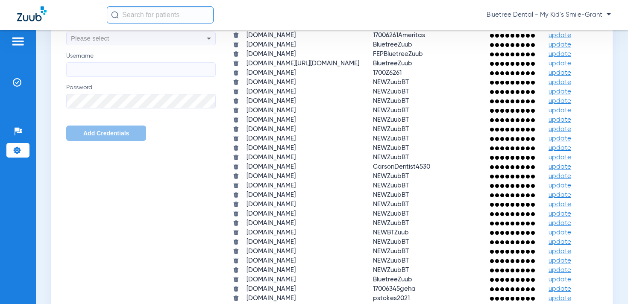
click at [554, 14] on span "Bluetree Dental - My Kid's Smile-Grant" at bounding box center [549, 15] width 124 height 9
click at [561, 28] on span "Account Selection" at bounding box center [579, 30] width 48 height 6
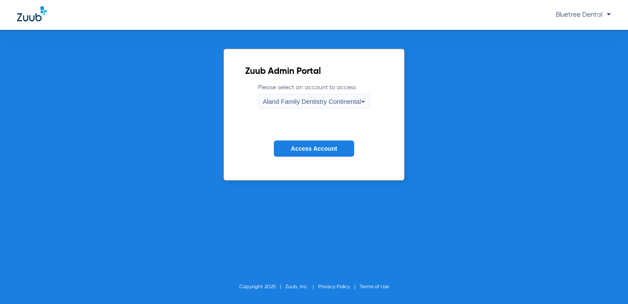
click at [269, 97] on div "Aland Family Dentistry Continental" at bounding box center [312, 101] width 98 height 15
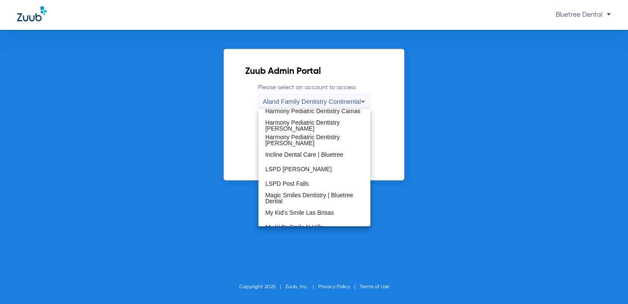
scroll to position [164, 0]
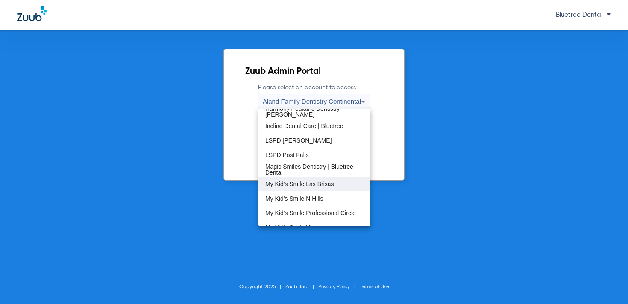
click at [298, 181] on span "My Kid's Smile Las Brisas" at bounding box center [299, 184] width 69 height 6
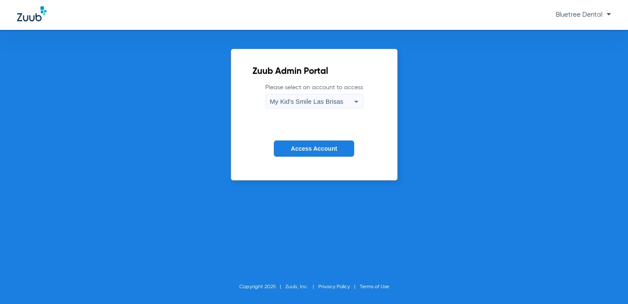
click at [306, 155] on button "Access Account" at bounding box center [314, 149] width 80 height 17
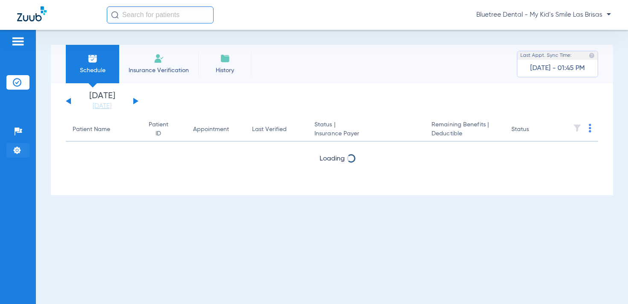
click at [16, 152] on img at bounding box center [17, 150] width 9 height 9
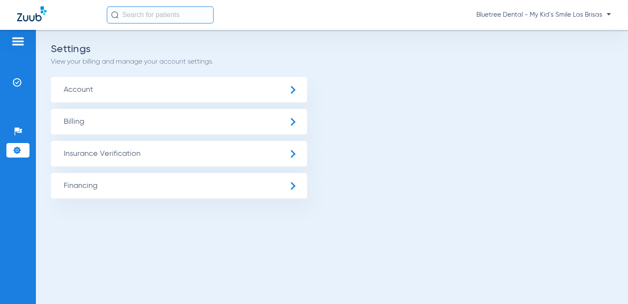
click at [76, 162] on span "Insurance Verification" at bounding box center [179, 154] width 256 height 26
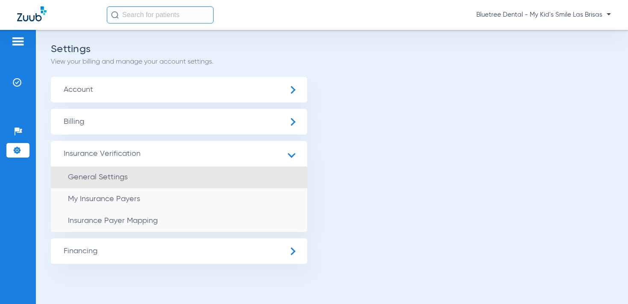
click at [123, 181] on span "General Settings" at bounding box center [98, 177] width 60 height 8
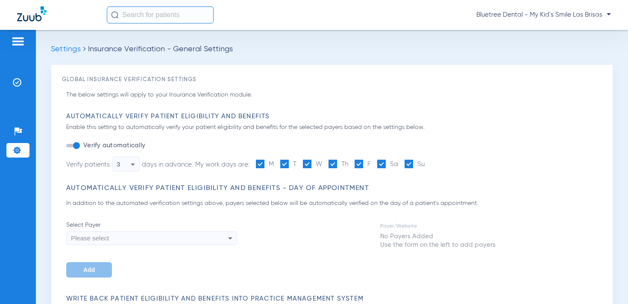
type input "1"
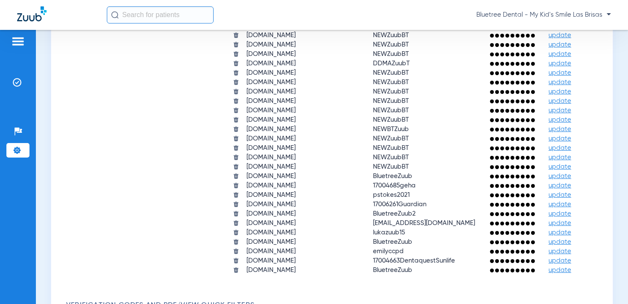
scroll to position [861, 0]
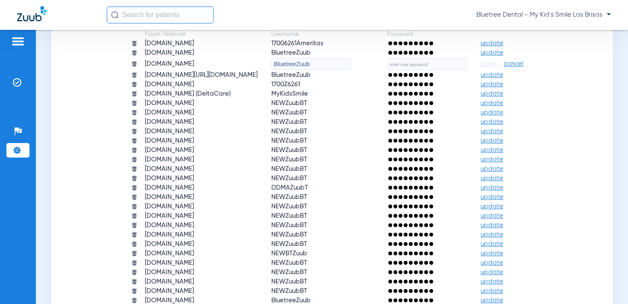
drag, startPoint x: 275, startPoint y: 62, endPoint x: 293, endPoint y: 66, distance: 19.3
click at [275, 62] on input "BluetreeZuub" at bounding box center [311, 64] width 80 height 12
type input "FEPBluetreeZuub"
click at [428, 66] on input "text" at bounding box center [427, 64] width 80 height 12
paste input "Insurance@2025"
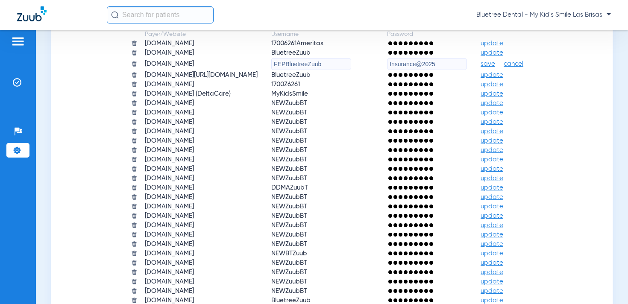
type input "Insurance@2025"
click at [495, 63] on span "save" at bounding box center [488, 64] width 15 height 8
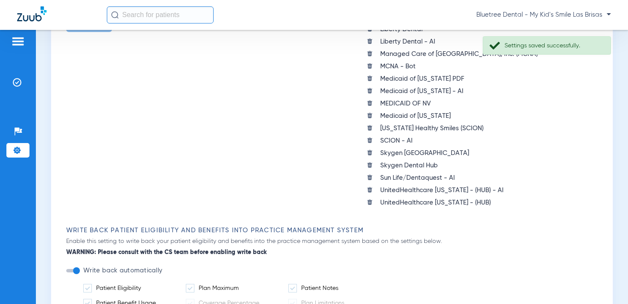
scroll to position [0, 0]
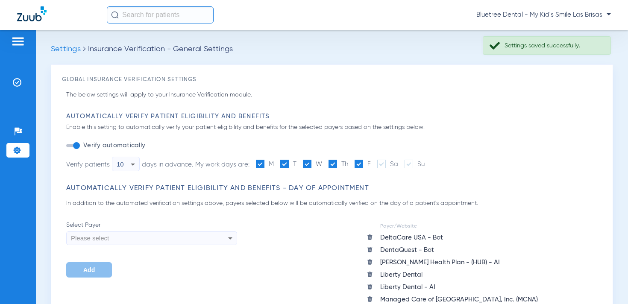
click at [555, 15] on span "Bluetree Dental - My Kid's Smile Las Brisas" at bounding box center [543, 15] width 135 height 9
click at [569, 27] on span "Account Selection" at bounding box center [579, 30] width 48 height 6
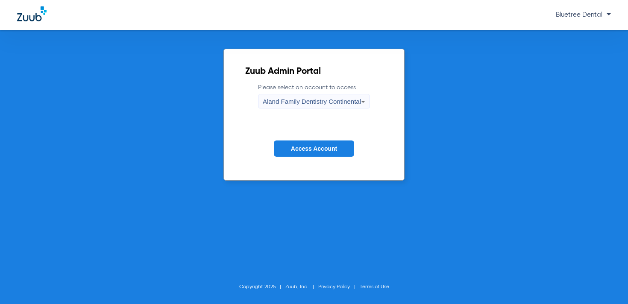
click at [300, 108] on div "Aland Family Dentistry Continental" at bounding box center [312, 101] width 98 height 15
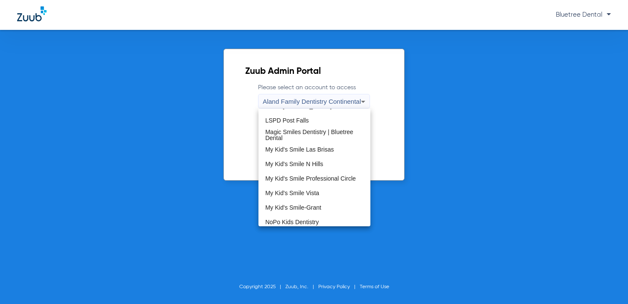
scroll to position [204, 0]
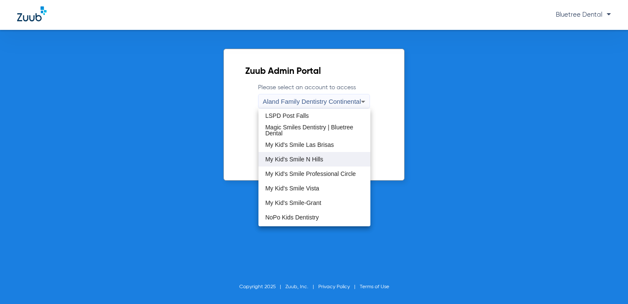
click at [313, 158] on span "My Kid's Smile N Hills" at bounding box center [294, 159] width 58 height 6
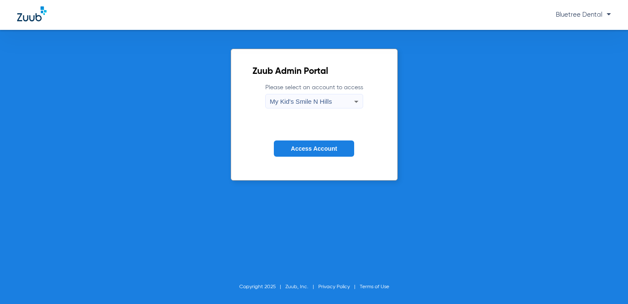
click at [311, 147] on span "Access Account" at bounding box center [314, 148] width 46 height 7
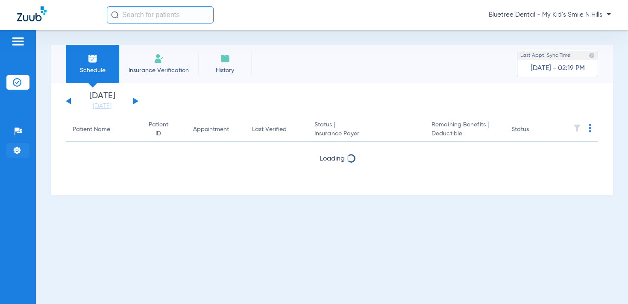
click at [19, 156] on li "Settings" at bounding box center [17, 150] width 23 height 15
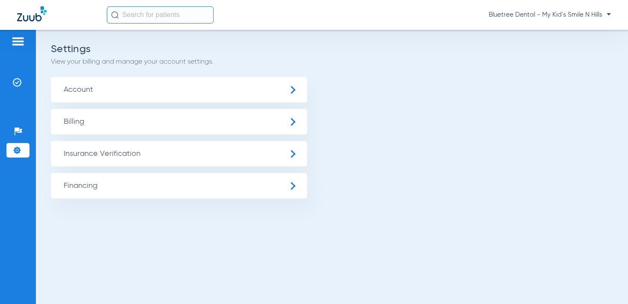
click at [103, 147] on span "Insurance Verification" at bounding box center [179, 154] width 256 height 26
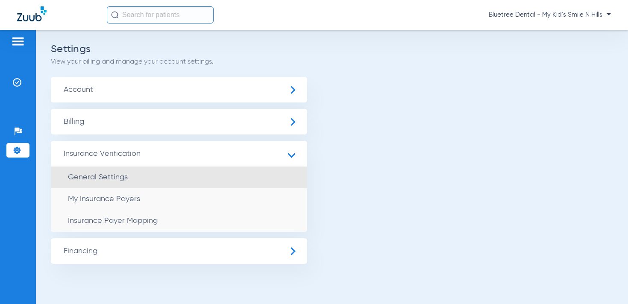
click at [112, 168] on li "General Settings" at bounding box center [179, 178] width 256 height 22
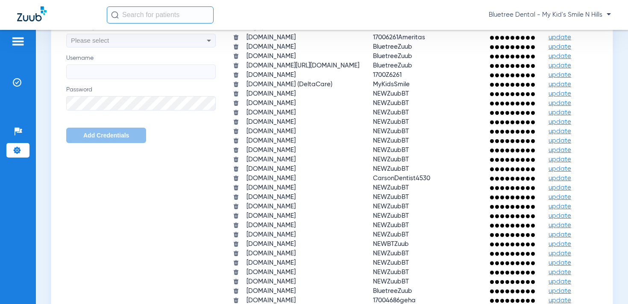
scroll to position [750, 0]
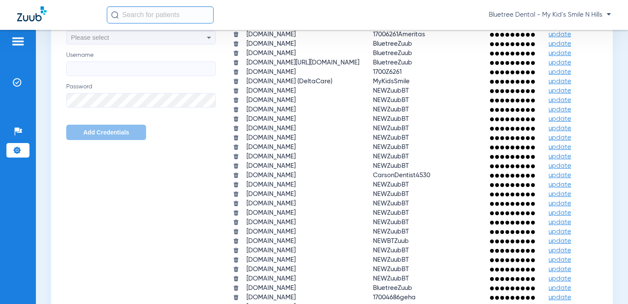
click at [548, 56] on span "update" at bounding box center [559, 53] width 23 height 6
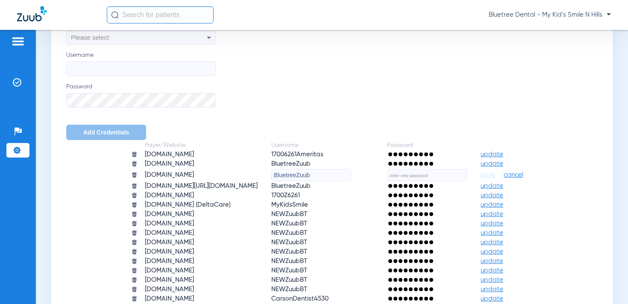
click at [274, 175] on input "BluetreeZuub" at bounding box center [311, 175] width 80 height 12
type input "FEPBluetreeZuub"
click at [428, 177] on input "text" at bounding box center [427, 175] width 80 height 12
paste input "Insurance@2025"
type input "Insurance@2025"
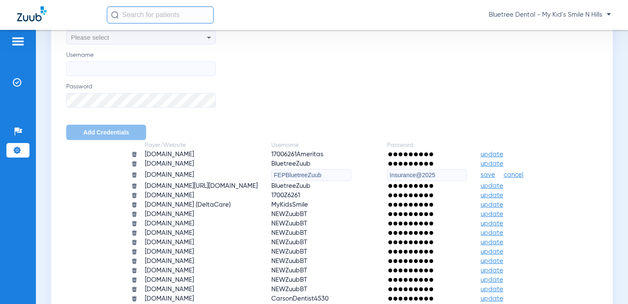
click at [495, 174] on span "save" at bounding box center [488, 175] width 15 height 8
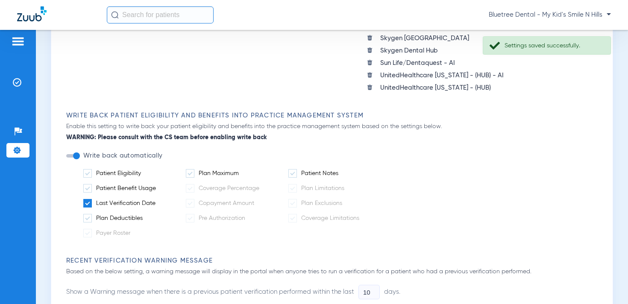
scroll to position [0, 0]
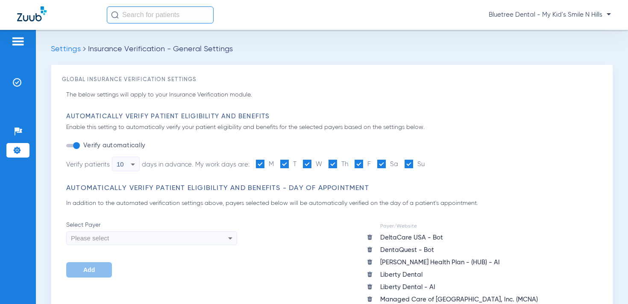
click at [549, 16] on span "Bluetree Dental - My Kid's Smile N Hills" at bounding box center [550, 15] width 122 height 9
click at [567, 27] on span "Account Selection" at bounding box center [579, 30] width 48 height 6
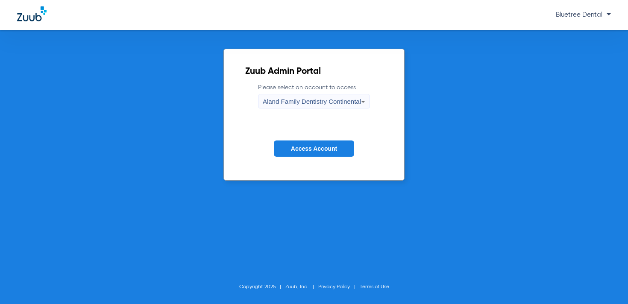
click at [278, 106] on div "Aland Family Dentistry Continental" at bounding box center [312, 101] width 98 height 15
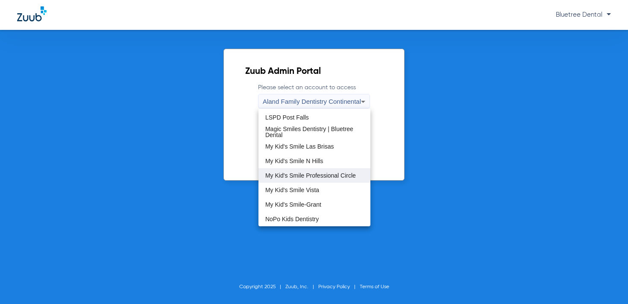
scroll to position [203, 0]
click at [325, 176] on span "My Kid's Smile Professional Circle" at bounding box center [310, 175] width 91 height 6
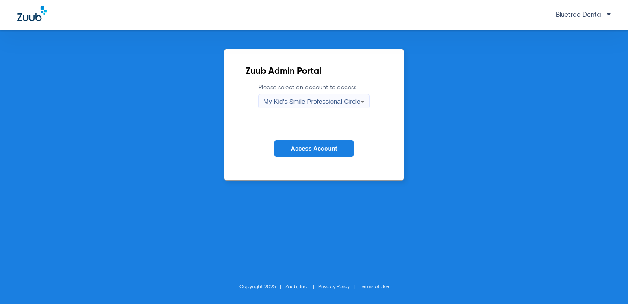
click at [308, 152] on span "Access Account" at bounding box center [314, 148] width 46 height 7
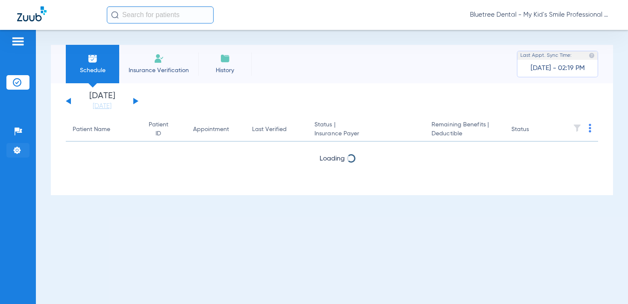
click at [15, 155] on li "Settings" at bounding box center [17, 150] width 23 height 15
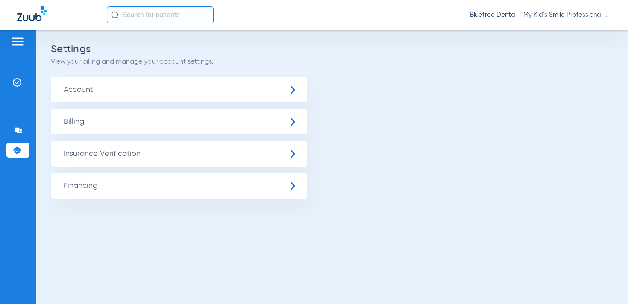
click at [118, 153] on span "Insurance Verification" at bounding box center [179, 154] width 256 height 26
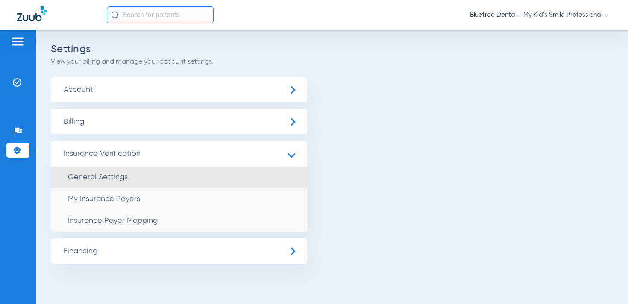
click at [121, 170] on li "General Settings" at bounding box center [179, 178] width 256 height 22
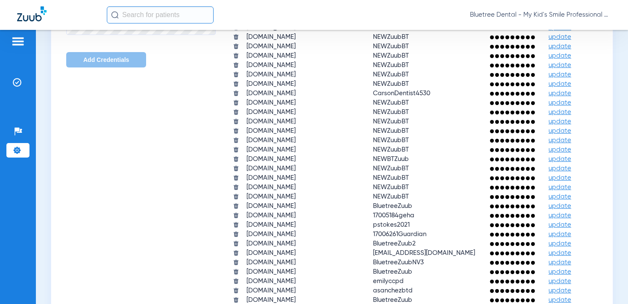
scroll to position [798, 0]
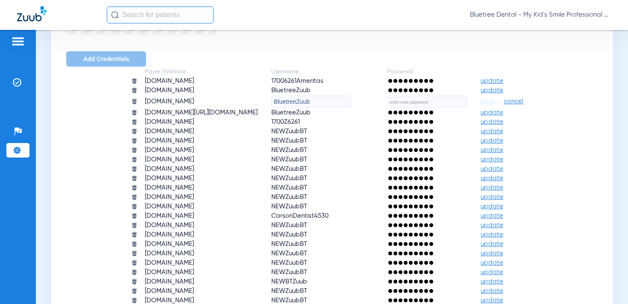
click at [275, 101] on input "BluetreeZuub" at bounding box center [311, 102] width 80 height 12
type input "FEPBluetreeZuub"
click at [432, 100] on input "text" at bounding box center [427, 102] width 80 height 12
paste input "Insurance@2025"
type input "Insurance@2025"
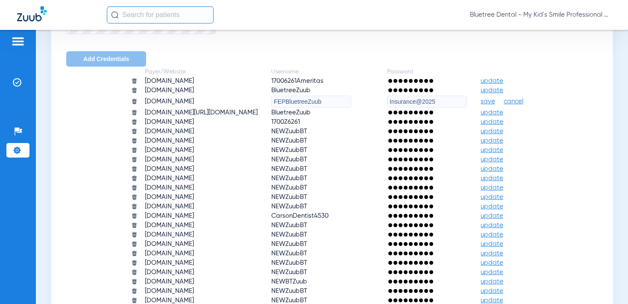
click at [495, 104] on span "save" at bounding box center [488, 102] width 15 height 8
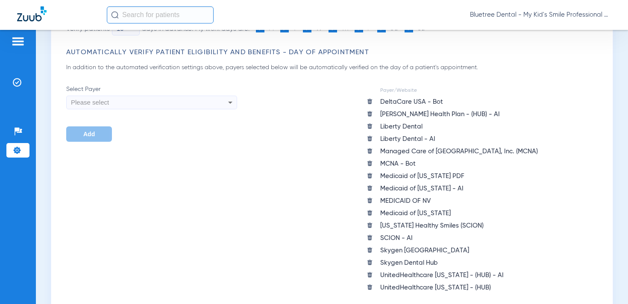
scroll to position [0, 0]
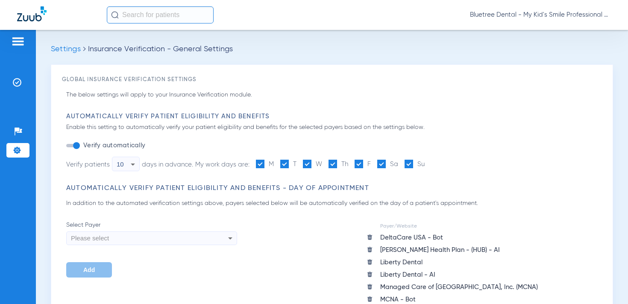
click at [553, 15] on span "Bluetree Dental - My Kid's Smile Professional Circle" at bounding box center [540, 15] width 141 height 9
click at [557, 24] on button "Account Selection" at bounding box center [579, 30] width 62 height 17
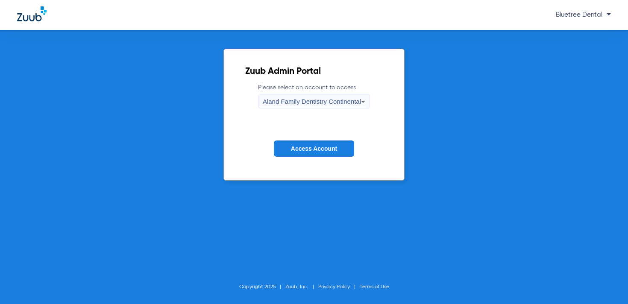
click at [271, 109] on form "Please select an account to access Aland Family Dentistry Continental Access Ac…" at bounding box center [314, 126] width 138 height 87
click at [272, 102] on span "Aland Family Dentistry Continental" at bounding box center [312, 101] width 98 height 7
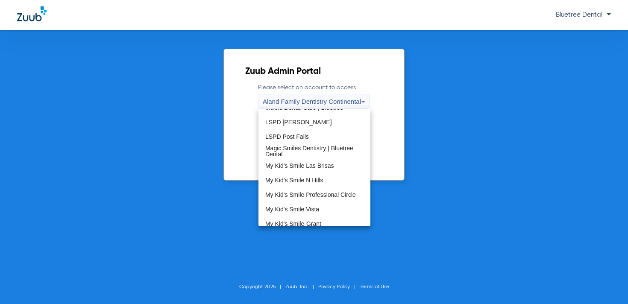
scroll to position [185, 0]
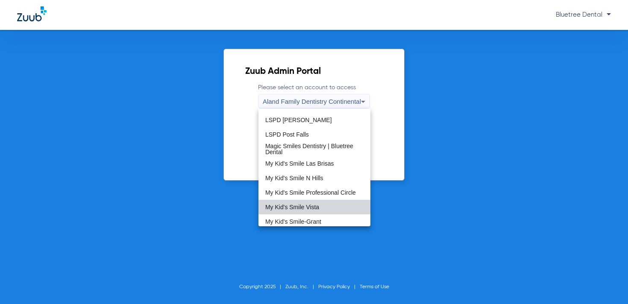
click at [312, 206] on span "My Kid's Smile Vista" at bounding box center [292, 207] width 54 height 6
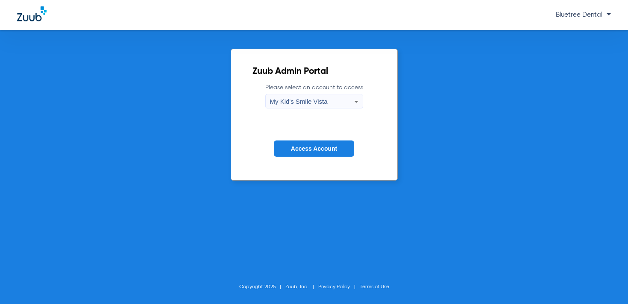
click at [320, 141] on button "Access Account" at bounding box center [314, 149] width 80 height 17
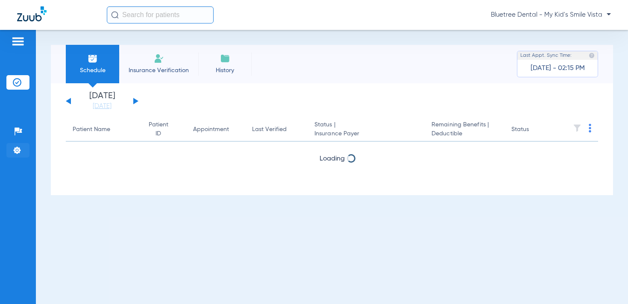
click at [18, 150] on img at bounding box center [17, 150] width 9 height 9
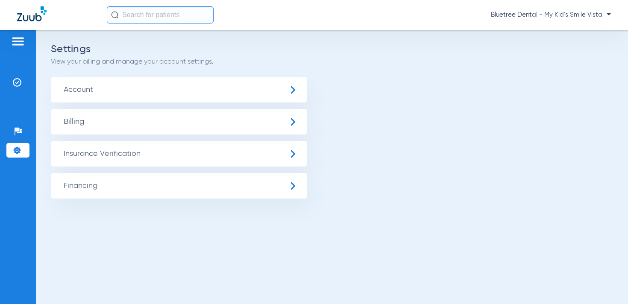
click at [89, 152] on span "Insurance Verification" at bounding box center [179, 154] width 256 height 26
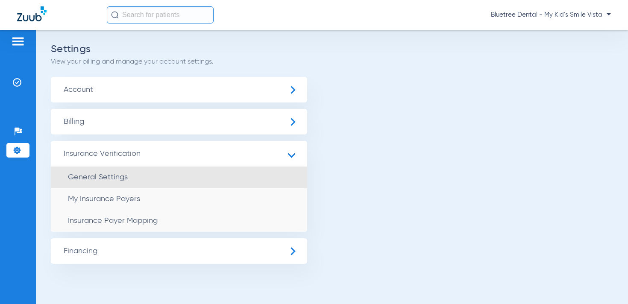
click at [114, 171] on li "General Settings" at bounding box center [179, 178] width 256 height 22
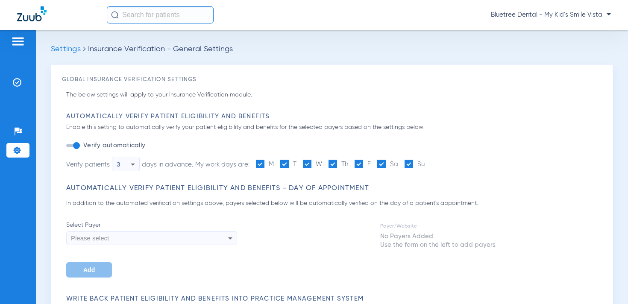
type input "1"
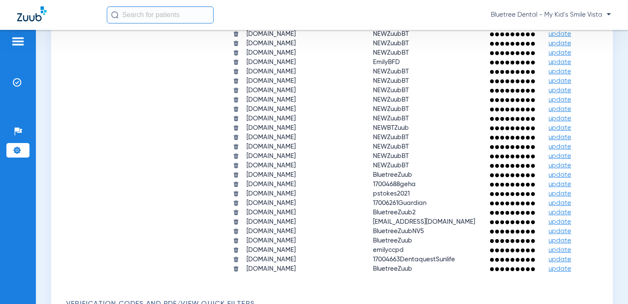
scroll to position [844, 0]
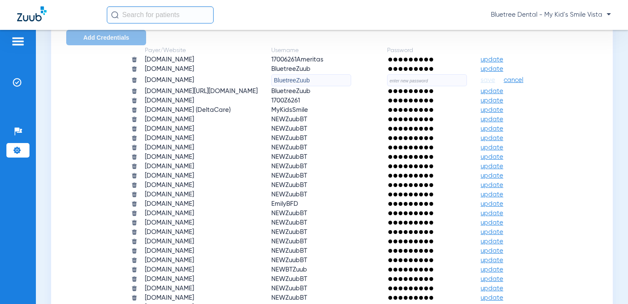
click at [273, 79] on input "BluetreeZuub" at bounding box center [311, 80] width 80 height 12
type input "FEPBluetreeZuub"
click at [453, 83] on input "text" at bounding box center [427, 80] width 80 height 12
paste input "Insurance@2025"
type input "Insurance@2025"
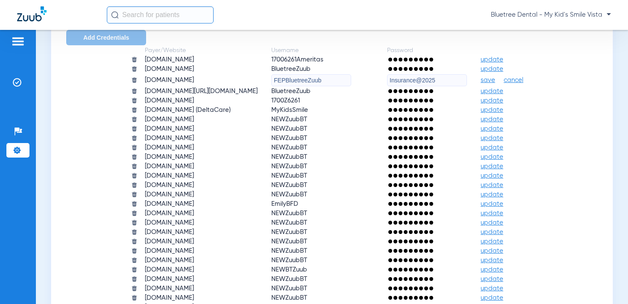
click at [495, 80] on span "save" at bounding box center [488, 80] width 15 height 8
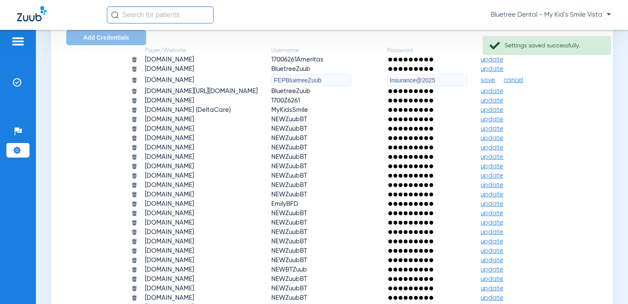
scroll to position [841, 0]
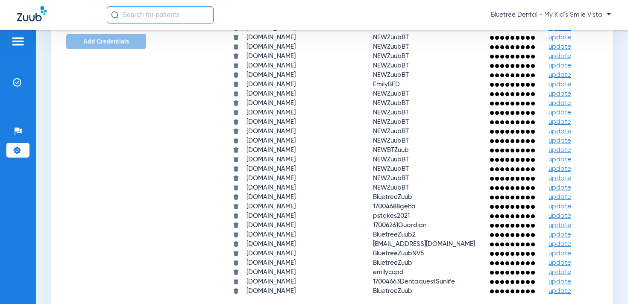
click at [576, 15] on span "Bluetree Dental - My Kid's Smile Vista" at bounding box center [551, 15] width 120 height 9
click at [573, 25] on button "Account Selection" at bounding box center [579, 30] width 62 height 17
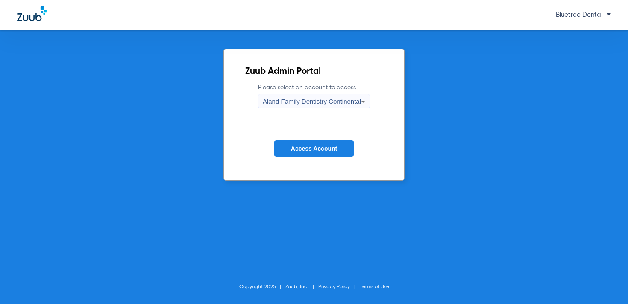
click at [270, 98] on span "Aland Family Dentistry Continental" at bounding box center [312, 101] width 98 height 7
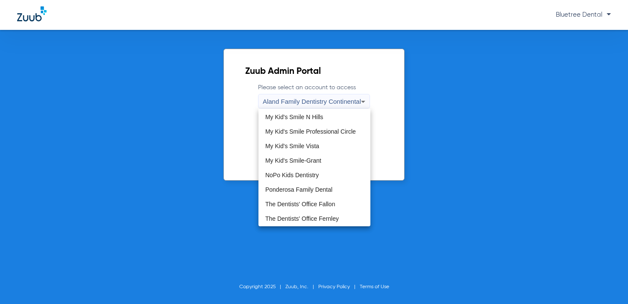
scroll to position [250, 0]
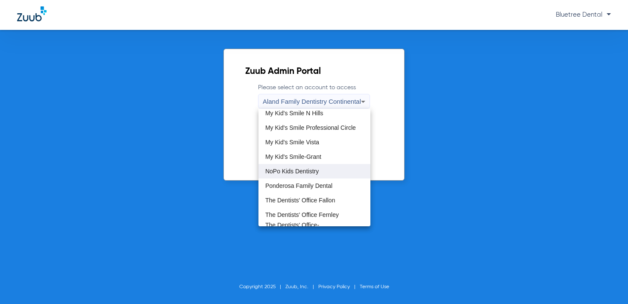
click at [290, 171] on span "NoPo Kids Dentistry" at bounding box center [291, 171] width 53 height 6
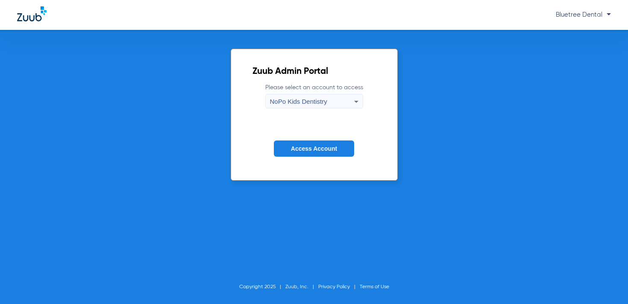
click at [319, 153] on button "Access Account" at bounding box center [314, 149] width 80 height 17
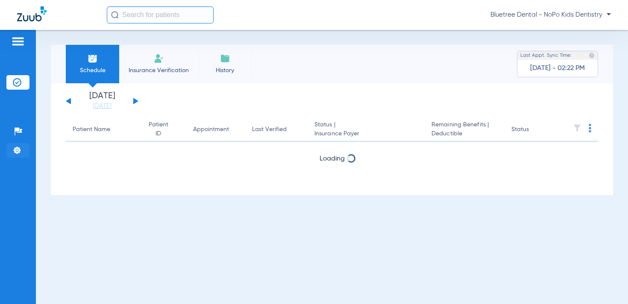
click at [17, 156] on li "Settings" at bounding box center [17, 150] width 23 height 15
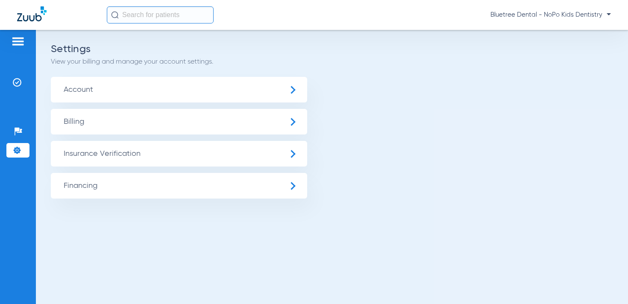
click at [105, 147] on span "Insurance Verification" at bounding box center [179, 154] width 256 height 26
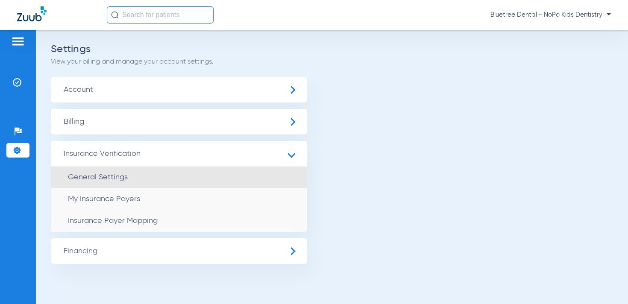
click at [106, 170] on li "General Settings" at bounding box center [179, 178] width 256 height 22
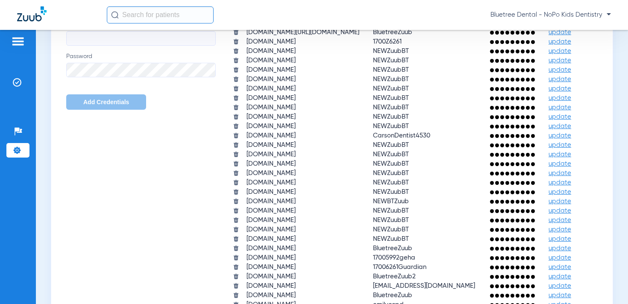
scroll to position [766, 0]
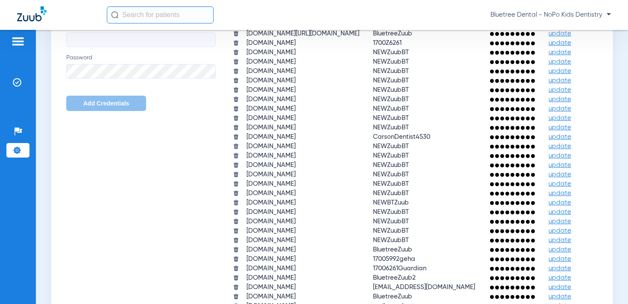
click at [548, 27] on span "update" at bounding box center [559, 24] width 23 height 6
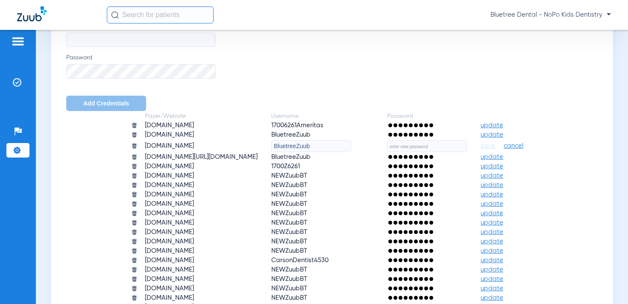
click at [445, 147] on input "text" at bounding box center [427, 146] width 80 height 12
paste input "Insurance@2025"
type input "Insurance@2025"
click at [273, 145] on input "BluetreeZuub" at bounding box center [311, 146] width 80 height 12
type input "FEPBluetreeZuub"
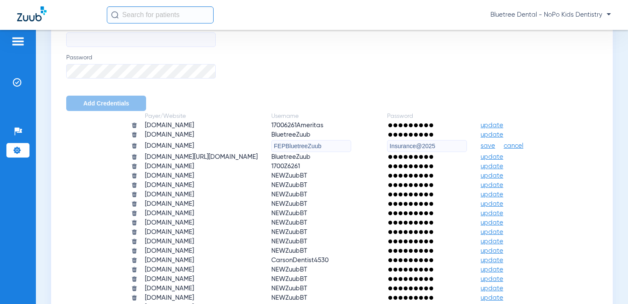
click at [495, 146] on span "save" at bounding box center [488, 146] width 15 height 8
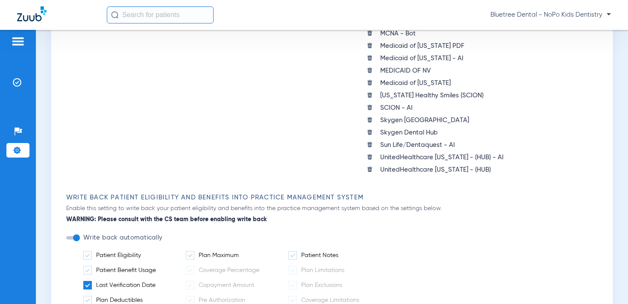
scroll to position [154, 0]
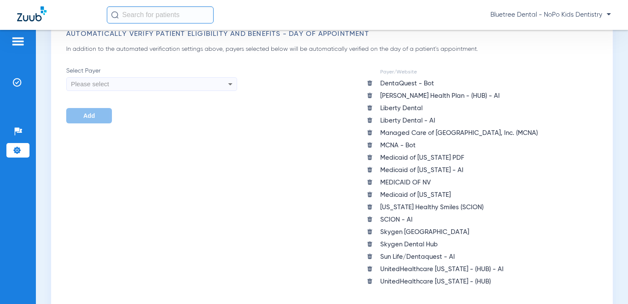
click at [563, 12] on span "Bluetree Dental - NoPo Kids Dentistry" at bounding box center [550, 15] width 120 height 9
click at [564, 30] on span "Account Selection" at bounding box center [579, 30] width 48 height 6
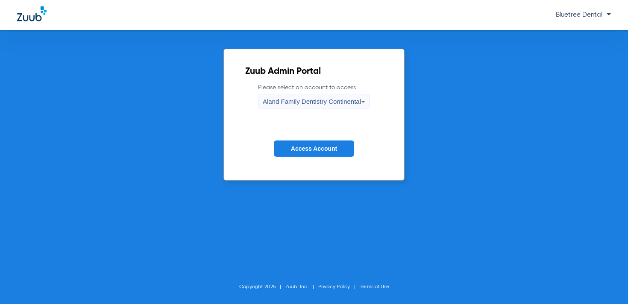
click at [327, 101] on span "Aland Family Dentistry Continental" at bounding box center [312, 101] width 98 height 7
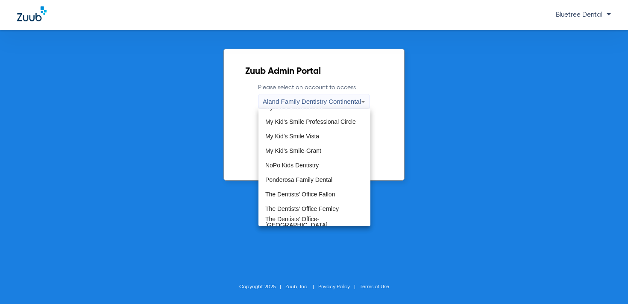
scroll to position [260, 0]
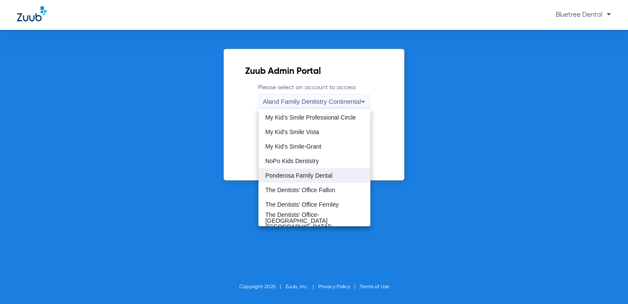
click at [316, 177] on span "Ponderosa Family Dental" at bounding box center [298, 176] width 67 height 6
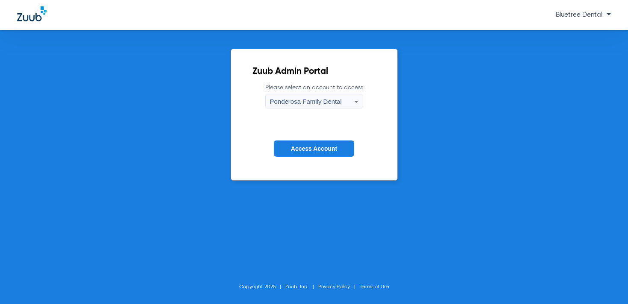
click at [315, 141] on button "Access Account" at bounding box center [314, 149] width 80 height 17
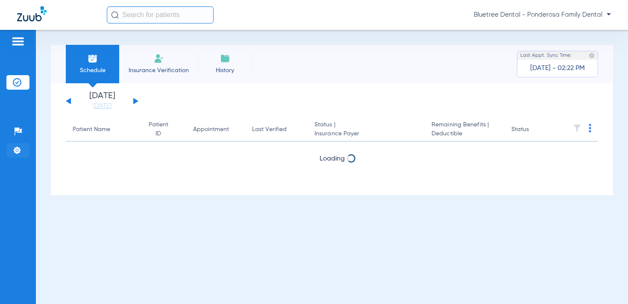
click at [14, 145] on li "Settings" at bounding box center [17, 150] width 23 height 15
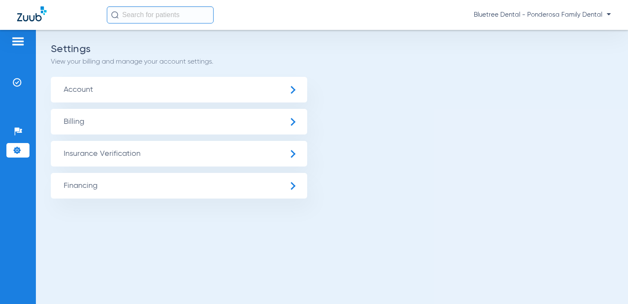
click at [109, 156] on span "Insurance Verification" at bounding box center [179, 154] width 256 height 26
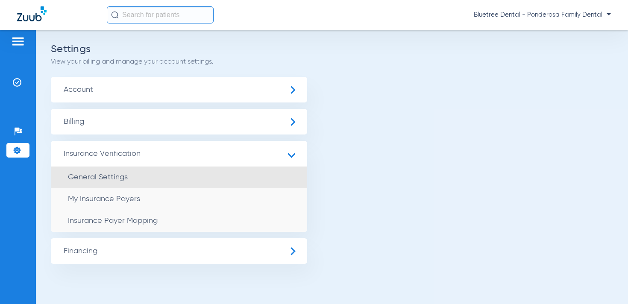
click at [113, 170] on li "General Settings" at bounding box center [179, 178] width 256 height 22
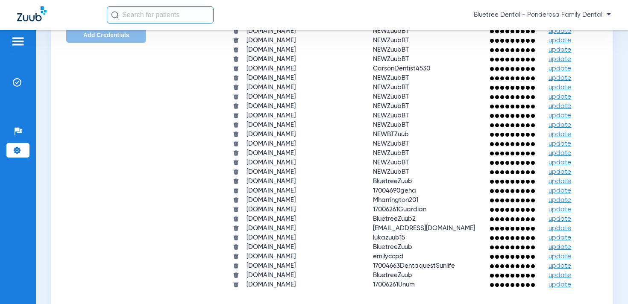
scroll to position [823, 0]
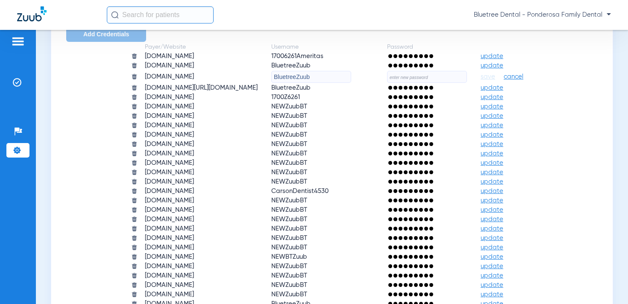
click at [275, 78] on input "BluetreeZuub" at bounding box center [311, 77] width 80 height 12
type input "FEPBluetreeZuub"
click at [462, 76] on input "text" at bounding box center [427, 77] width 80 height 12
paste input "Insurance@2025"
type input "Insurance@2025"
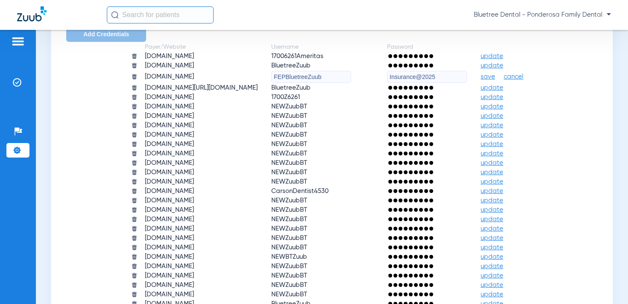
click at [495, 76] on span "save" at bounding box center [488, 77] width 15 height 8
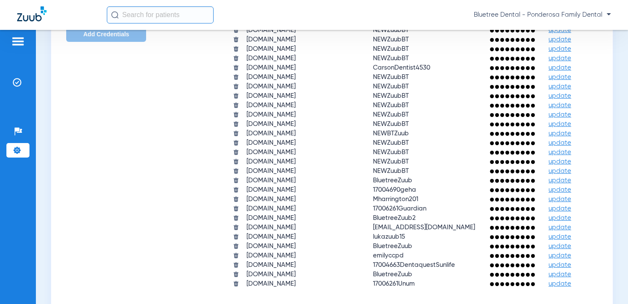
click at [567, 16] on span "Bluetree Dental - Ponderosa Family Dental" at bounding box center [542, 15] width 137 height 9
click at [572, 28] on span "Account Selection" at bounding box center [579, 30] width 48 height 6
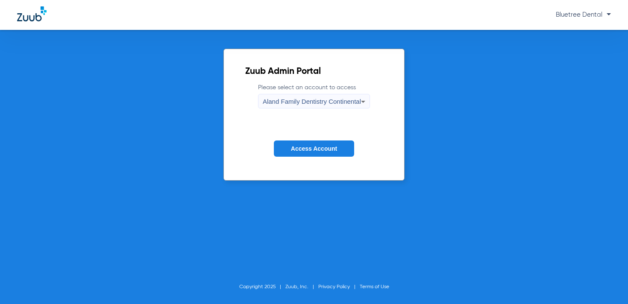
click at [316, 98] on span "Aland Family Dentistry Continental" at bounding box center [312, 101] width 98 height 7
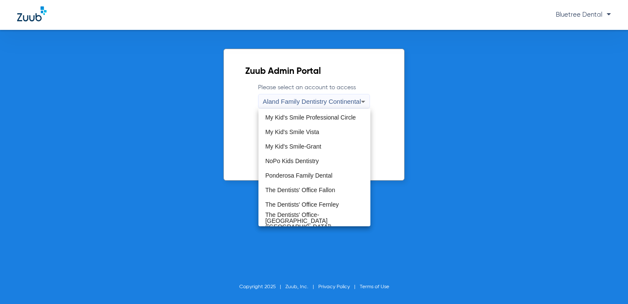
scroll to position [260, 0]
click at [316, 190] on span "The Dentists' Office Fallon" at bounding box center [300, 191] width 70 height 6
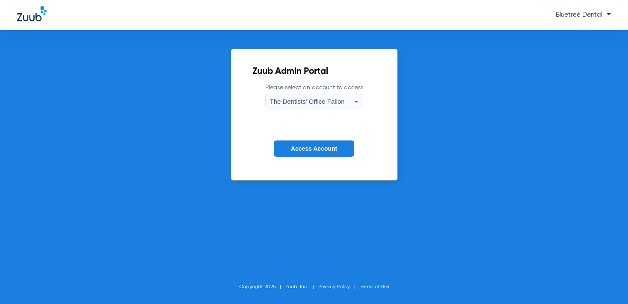
click at [311, 147] on span "Access Account" at bounding box center [314, 148] width 46 height 7
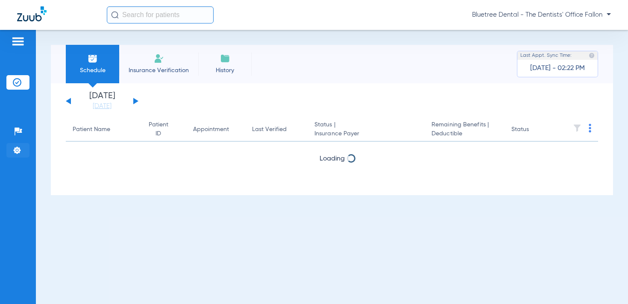
click at [12, 146] on li "Settings" at bounding box center [17, 150] width 23 height 15
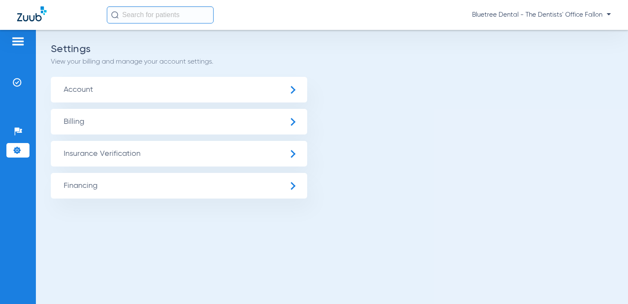
click at [91, 147] on span "Insurance Verification" at bounding box center [179, 154] width 256 height 26
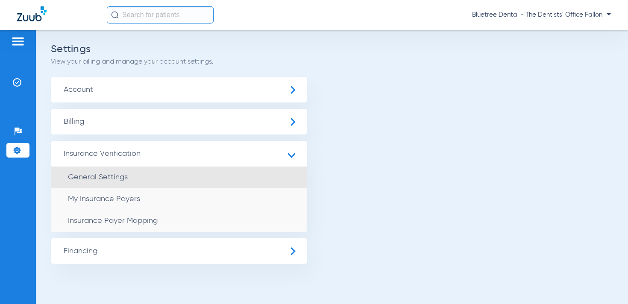
click at [116, 172] on li "General Settings" at bounding box center [179, 178] width 256 height 22
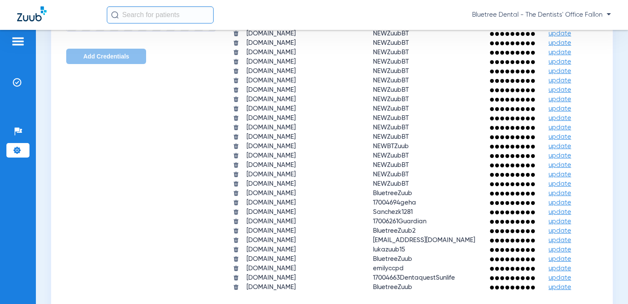
scroll to position [825, 0]
click at [562, 15] on span "Bluetree Dental - The Dentists' Office Fallon" at bounding box center [541, 15] width 139 height 9
click at [566, 26] on button "Account Selection" at bounding box center [579, 30] width 62 height 17
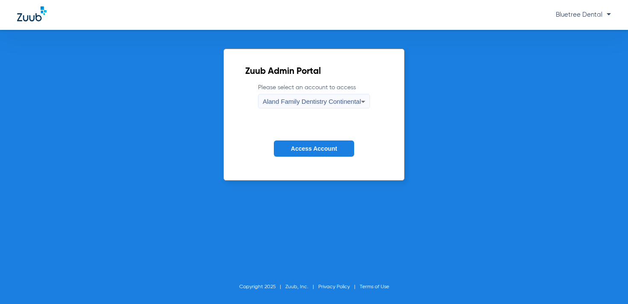
click at [302, 99] on span "Aland Family Dentistry Continental" at bounding box center [312, 101] width 98 height 7
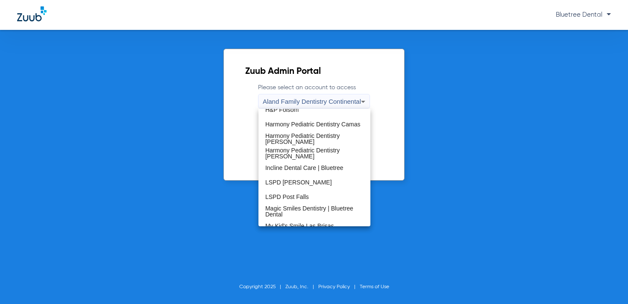
scroll to position [260, 0]
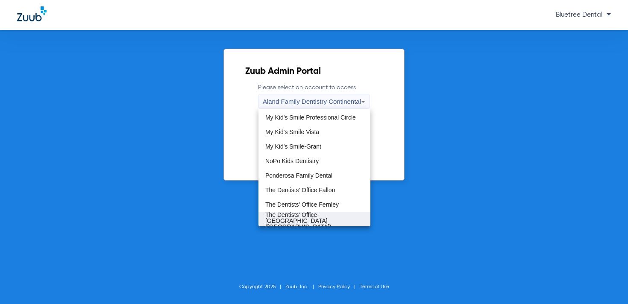
click at [331, 215] on span "The Dentists' Office-[GEOGRAPHIC_DATA] ([GEOGRAPHIC_DATA])" at bounding box center [314, 221] width 98 height 18
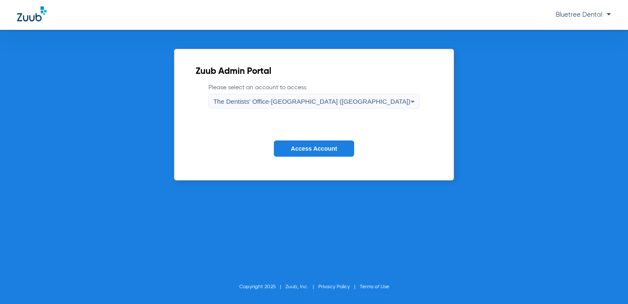
click at [322, 150] on span "Access Account" at bounding box center [314, 148] width 46 height 7
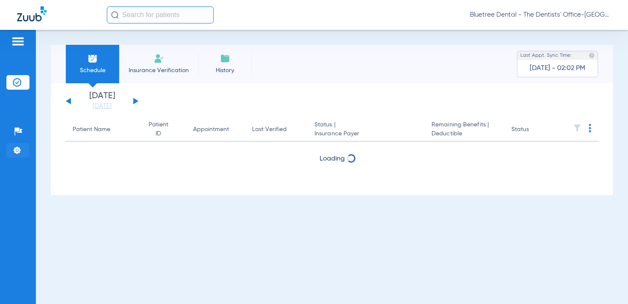
click at [20, 153] on img at bounding box center [17, 150] width 9 height 9
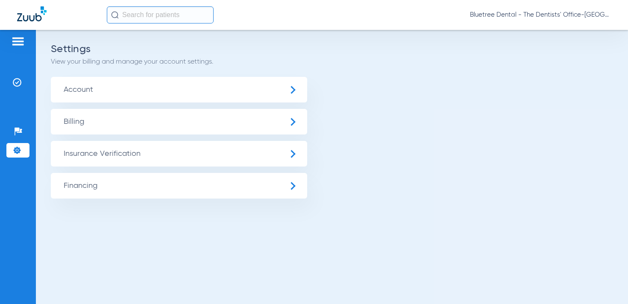
click at [79, 147] on span "Insurance Verification" at bounding box center [179, 154] width 256 height 26
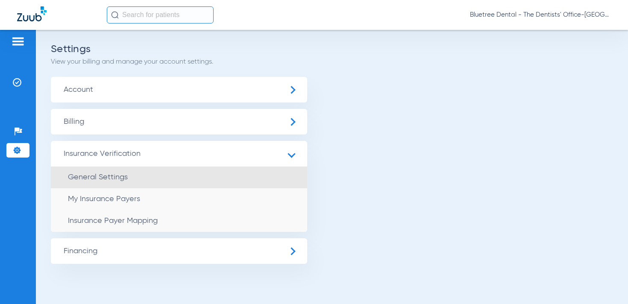
click at [104, 180] on span "General Settings" at bounding box center [98, 177] width 60 height 8
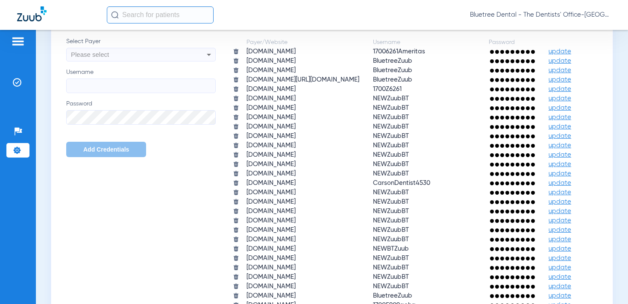
scroll to position [742, 0]
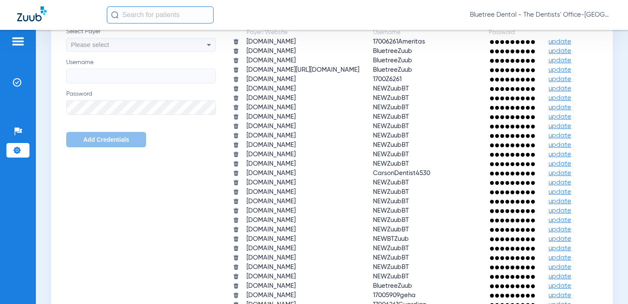
click at [548, 64] on span "update" at bounding box center [559, 60] width 23 height 6
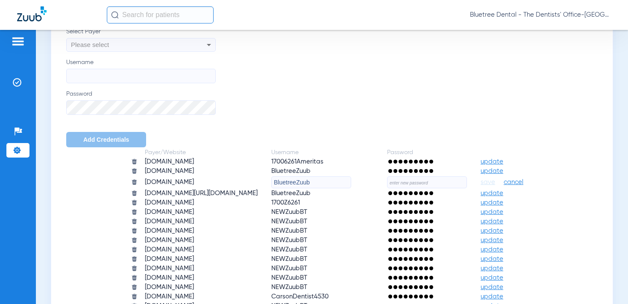
click at [442, 182] on input "text" at bounding box center [427, 182] width 80 height 12
paste input "Insurance@2025"
type input "Insurance@2025"
click at [273, 183] on input "BluetreeZuub" at bounding box center [311, 182] width 80 height 12
type input "FEPBluetreeZuub"
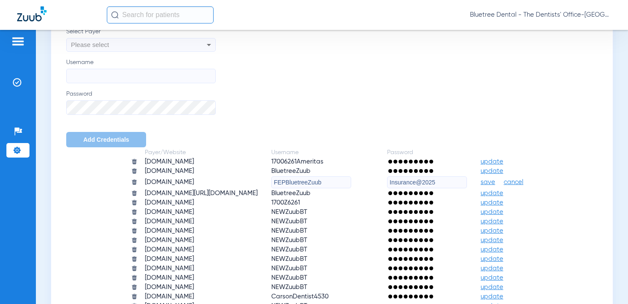
click at [495, 182] on span "save" at bounding box center [488, 183] width 15 height 8
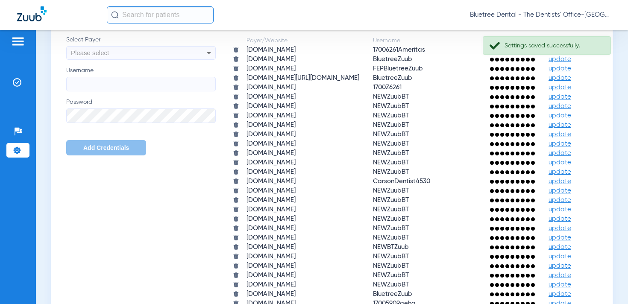
scroll to position [733, 0]
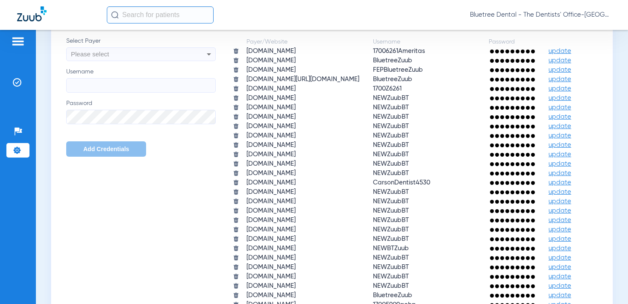
click at [557, 15] on span "Bluetree Dental - The Dentists' Office-[GEOGRAPHIC_DATA] ([GEOGRAPHIC_DATA])" at bounding box center [540, 15] width 141 height 9
click at [559, 27] on span "Account Selection" at bounding box center [579, 30] width 48 height 6
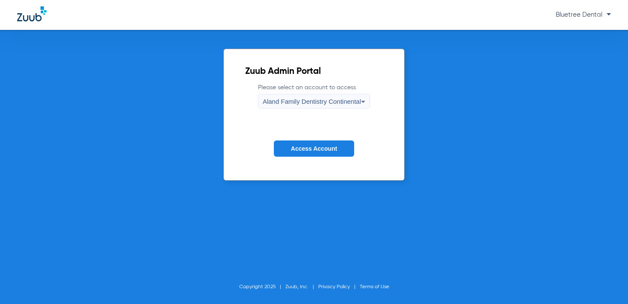
click at [308, 101] on span "Aland Family Dentistry Continental" at bounding box center [312, 101] width 98 height 7
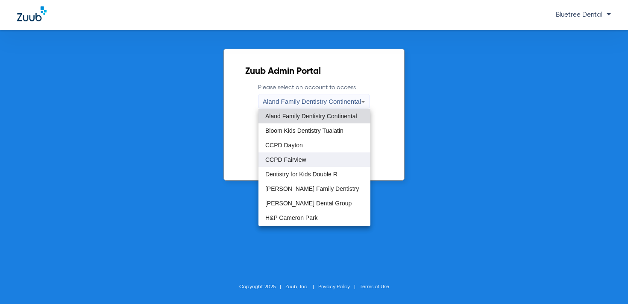
scroll to position [260, 0]
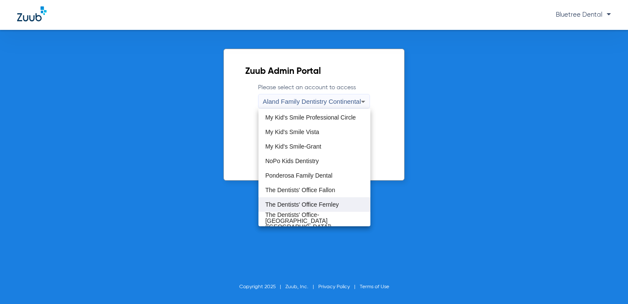
click at [316, 205] on span "The Dentists' Office Fernley" at bounding box center [301, 205] width 73 height 6
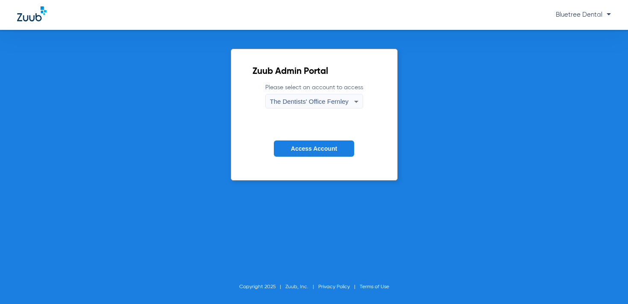
click at [319, 149] on span "Access Account" at bounding box center [314, 148] width 46 height 7
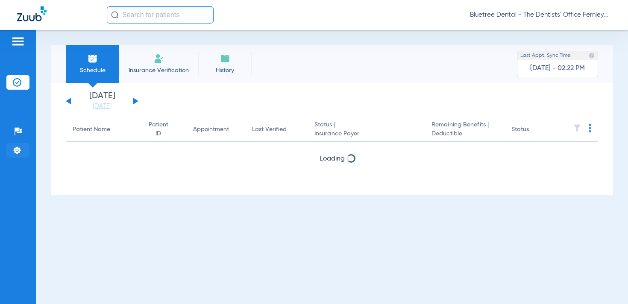
click at [18, 150] on img at bounding box center [17, 150] width 9 height 9
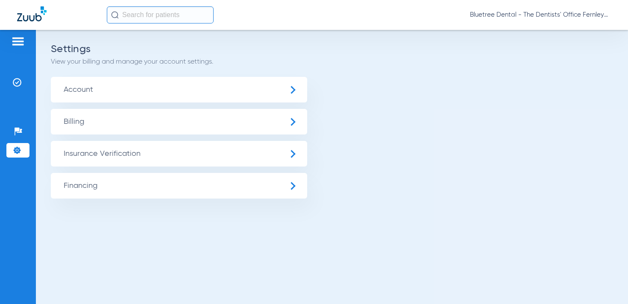
click at [88, 152] on span "Insurance Verification" at bounding box center [179, 154] width 256 height 26
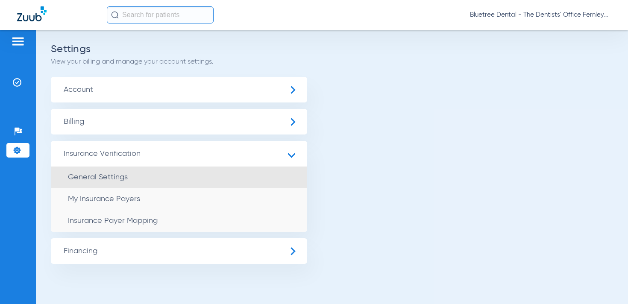
click at [131, 176] on li "General Settings" at bounding box center [179, 178] width 256 height 22
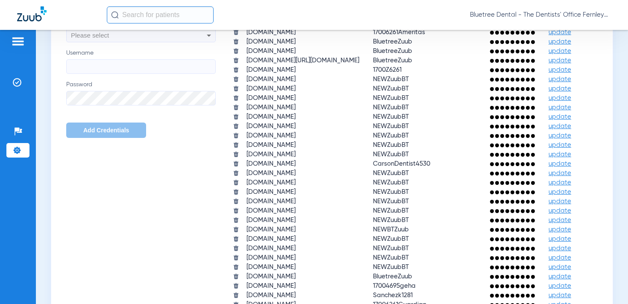
scroll to position [753, 0]
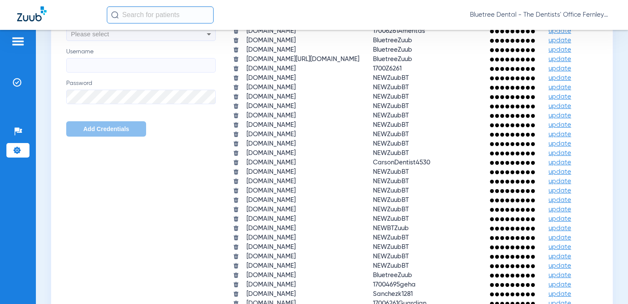
click at [548, 53] on span "update" at bounding box center [559, 50] width 23 height 6
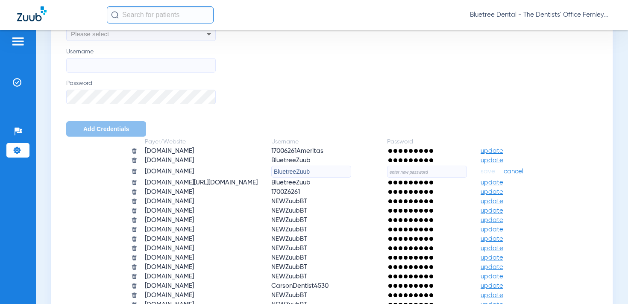
click at [435, 172] on input "text" at bounding box center [427, 172] width 80 height 12
paste input "Insurance@2025"
type input "Insurance@2025"
click at [274, 172] on input "BluetreeZuub" at bounding box center [311, 172] width 80 height 12
type input "FEPBluetreeZuub"
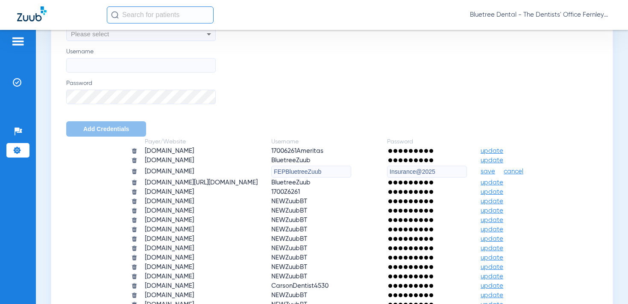
click at [495, 173] on span "save" at bounding box center [488, 172] width 15 height 8
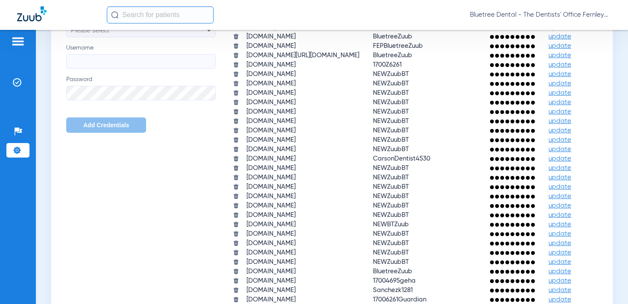
scroll to position [755, 0]
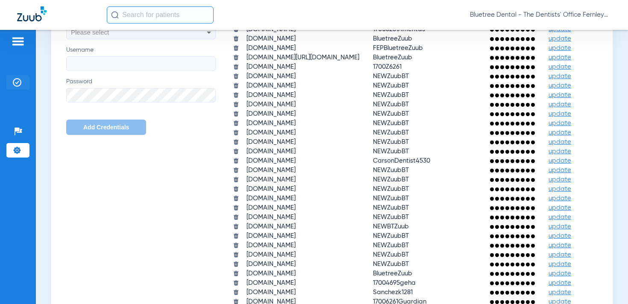
click at [18, 85] on img at bounding box center [17, 82] width 9 height 9
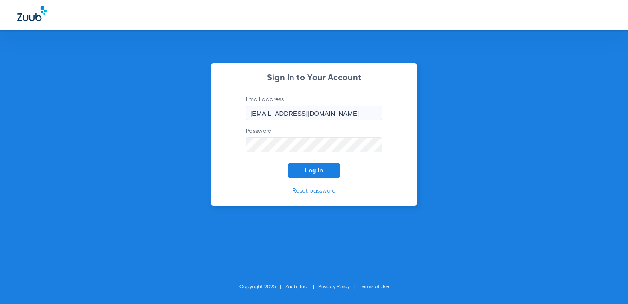
click at [297, 115] on input "[EMAIL_ADDRESS][DOMAIN_NAME]" at bounding box center [314, 113] width 137 height 15
type input "[DOMAIN_NAME][EMAIL_ADDRESS][DOMAIN_NAME]"
click at [311, 178] on button "Log In" at bounding box center [314, 170] width 52 height 15
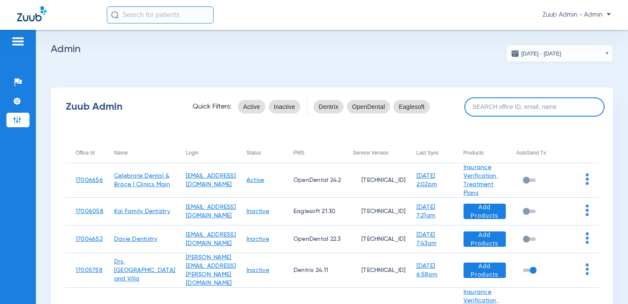
click at [534, 109] on input at bounding box center [534, 106] width 140 height 19
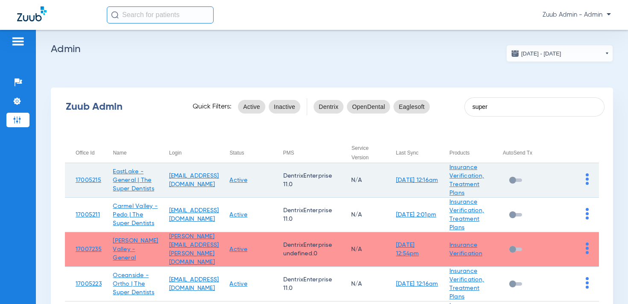
type input "super"
click at [588, 177] on img at bounding box center [587, 179] width 3 height 12
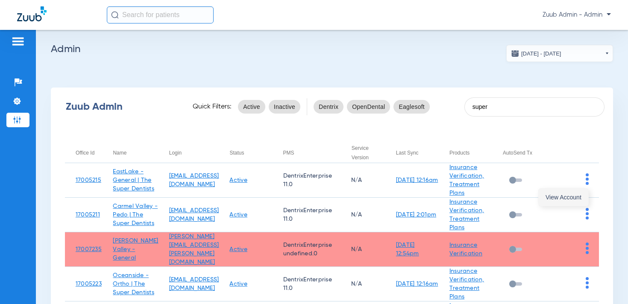
click at [569, 195] on span "View Account" at bounding box center [563, 197] width 36 height 6
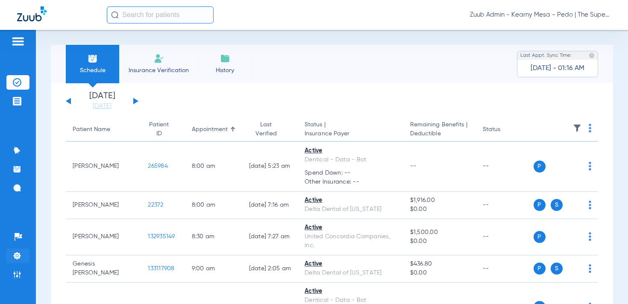
click at [16, 251] on li "Settings" at bounding box center [17, 256] width 23 height 15
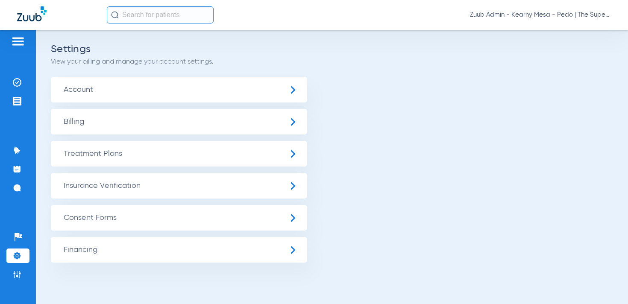
click at [103, 182] on span "Insurance Verification" at bounding box center [179, 186] width 256 height 26
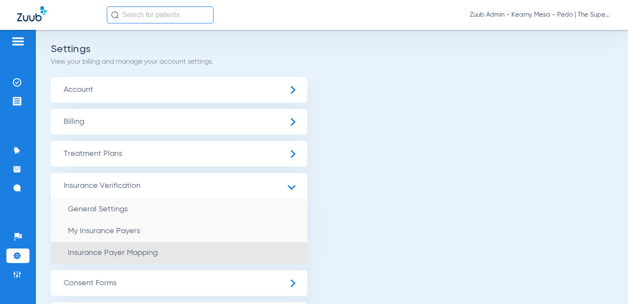
click at [138, 251] on span "Insurance Payer Mapping" at bounding box center [113, 253] width 90 height 8
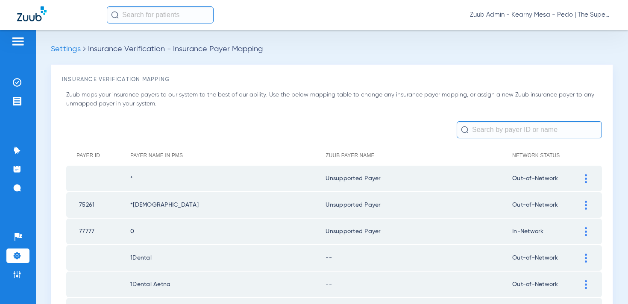
click at [489, 131] on input "text" at bounding box center [529, 129] width 145 height 17
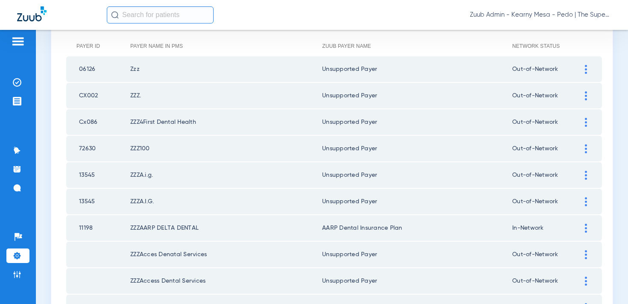
scroll to position [114, 0]
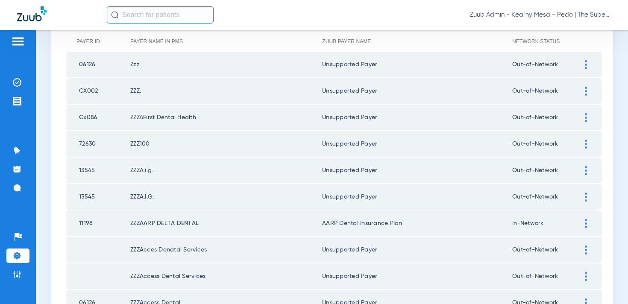
type input "zzz"
